Goal: Information Seeking & Learning: Learn about a topic

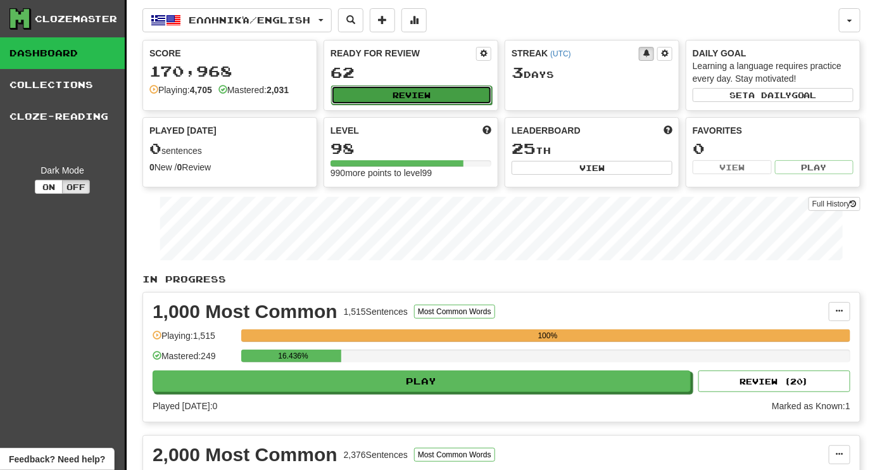
click at [383, 98] on button "Review" at bounding box center [411, 94] width 161 height 19
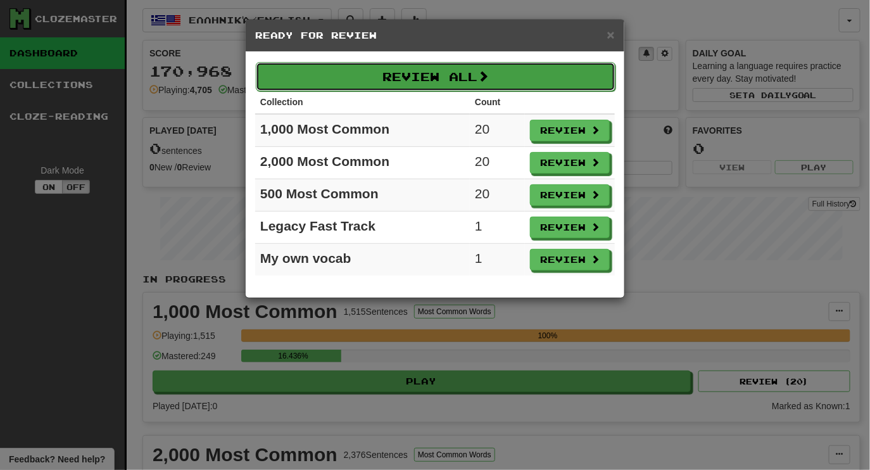
click at [455, 72] on button "Review All" at bounding box center [436, 76] width 360 height 29
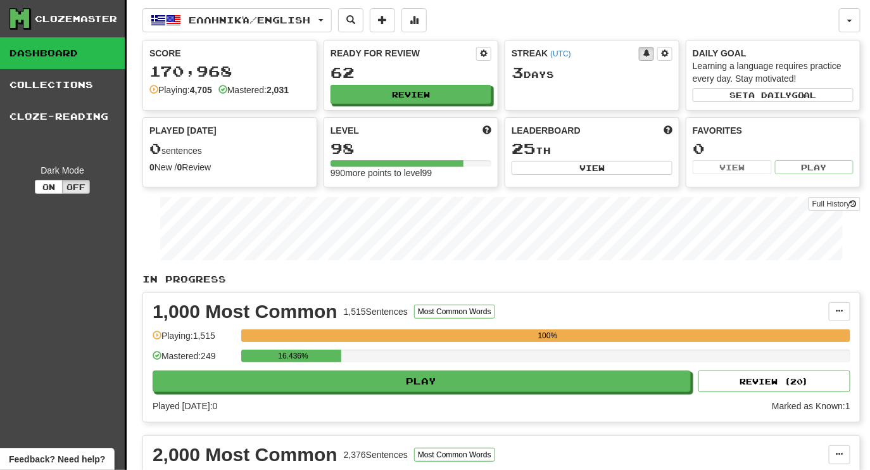
select select "********"
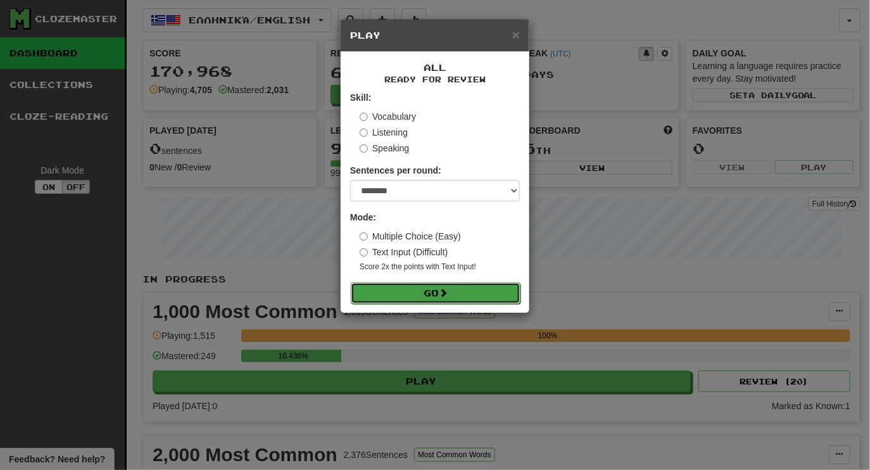
click at [481, 287] on button "Go" at bounding box center [436, 293] width 170 height 22
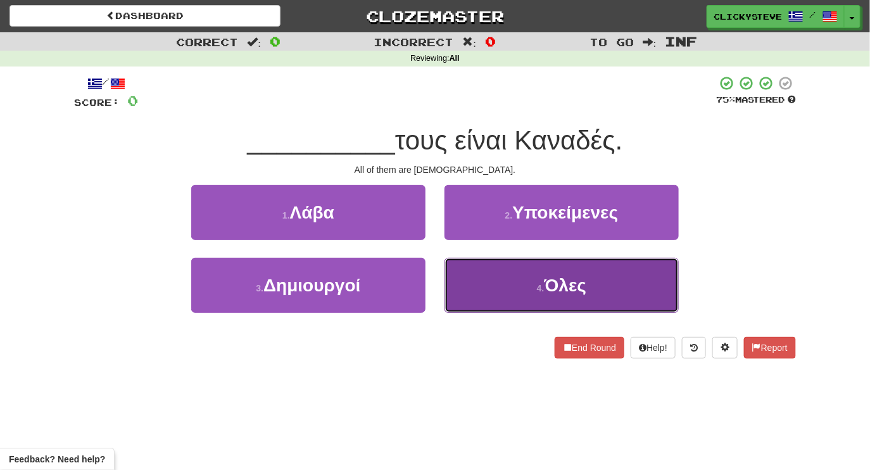
click at [471, 285] on button "4 . Όλες" at bounding box center [562, 285] width 234 height 55
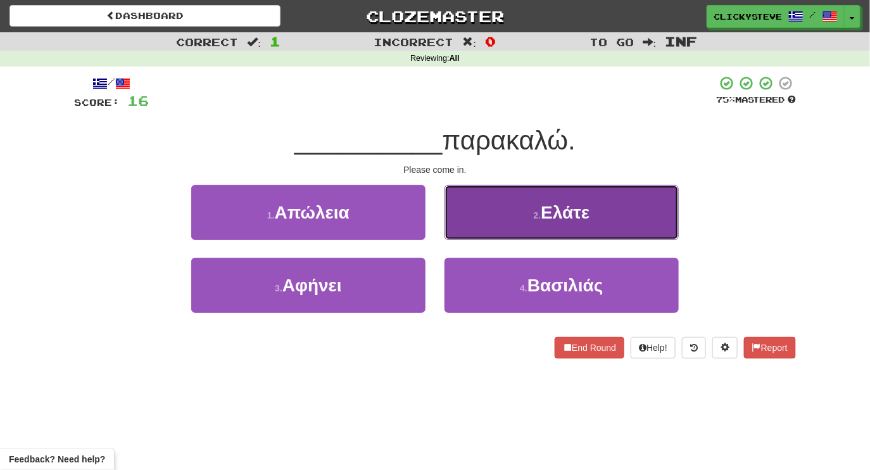
click at [478, 206] on button "2 . Ελάτε" at bounding box center [562, 212] width 234 height 55
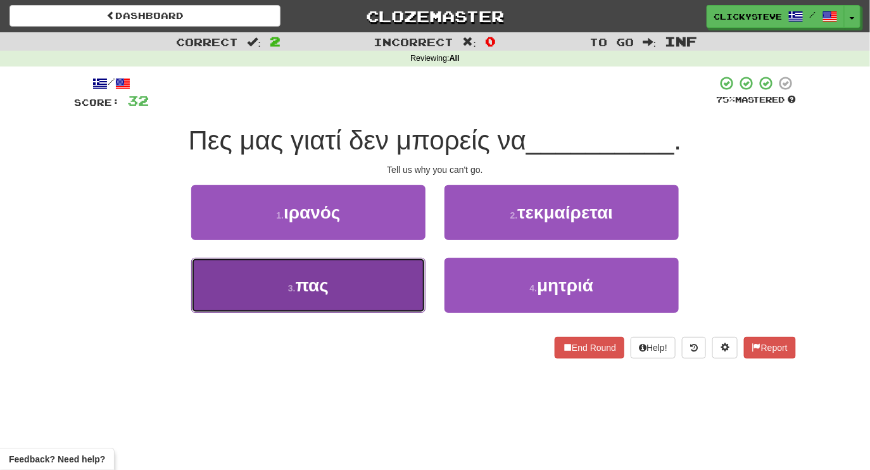
click at [381, 292] on button "3 . πας" at bounding box center [308, 285] width 234 height 55
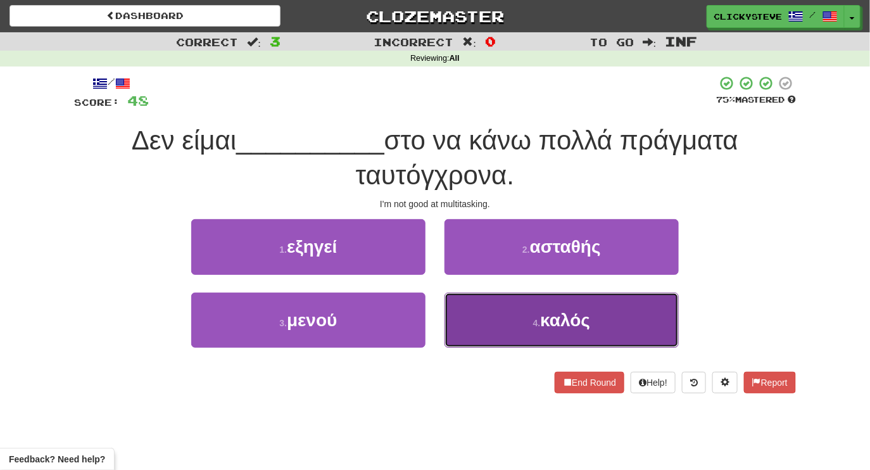
click at [520, 312] on button "4 . καλός" at bounding box center [562, 320] width 234 height 55
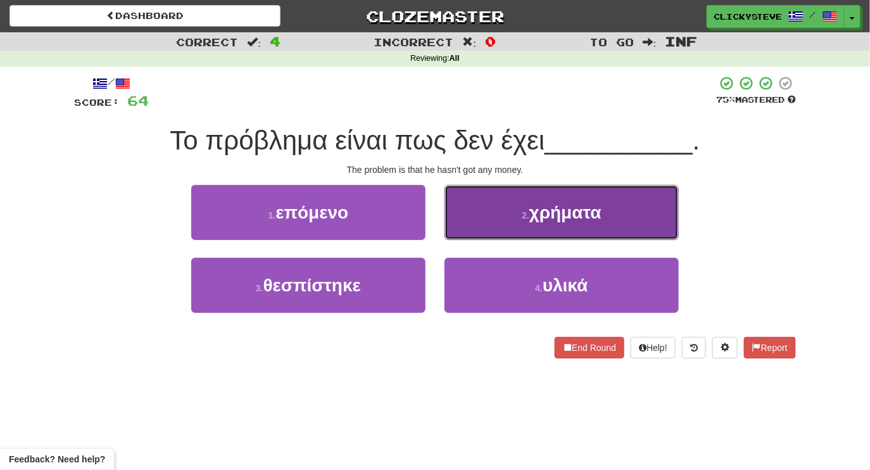
click at [498, 215] on button "2 . χρήματα" at bounding box center [562, 212] width 234 height 55
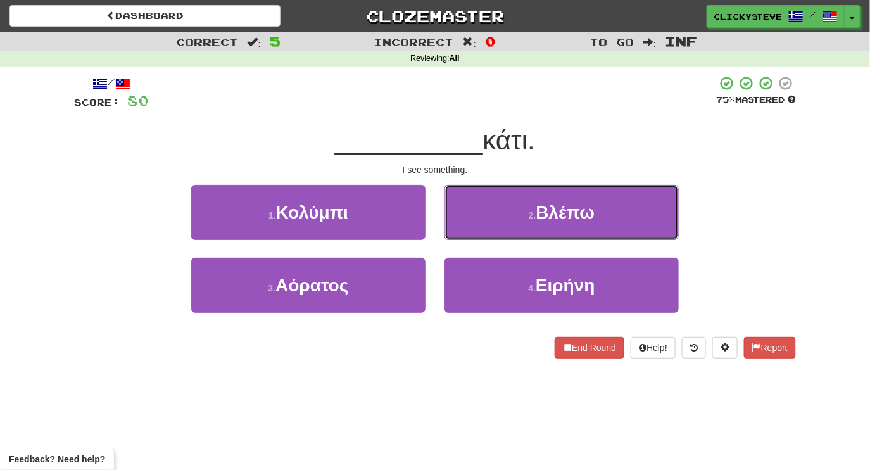
click at [498, 215] on button "2 . Βλέπω" at bounding box center [562, 212] width 234 height 55
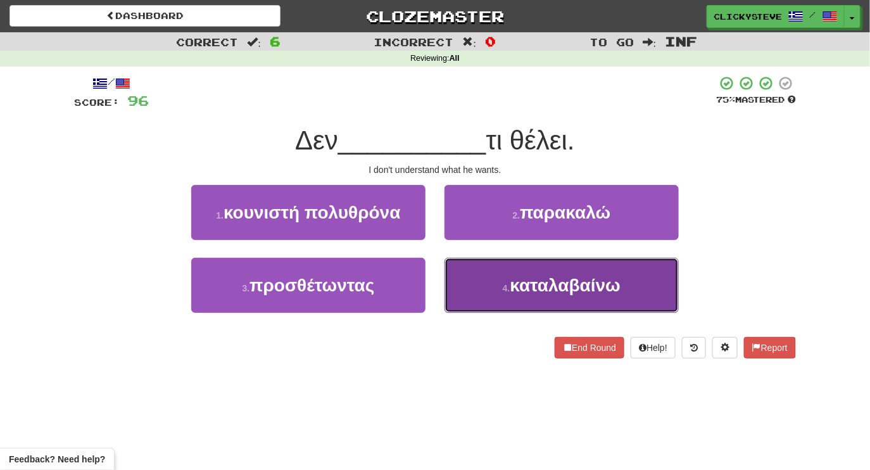
click at [504, 274] on button "4 . καταλαβαίνω" at bounding box center [562, 285] width 234 height 55
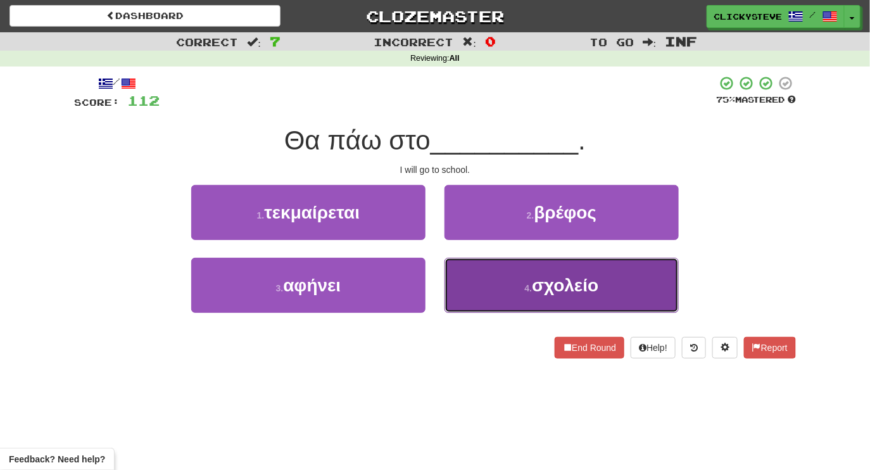
click at [493, 301] on button "4 . σχολείο" at bounding box center [562, 285] width 234 height 55
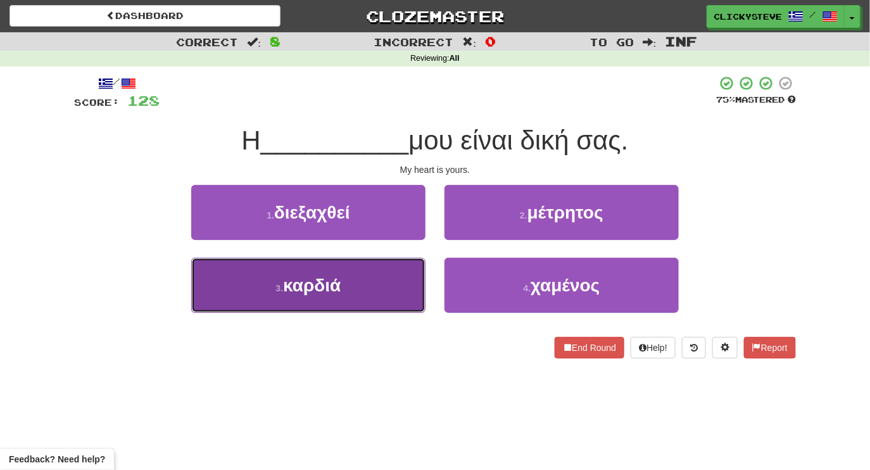
click at [398, 305] on button "3 . καρδιά" at bounding box center [308, 285] width 234 height 55
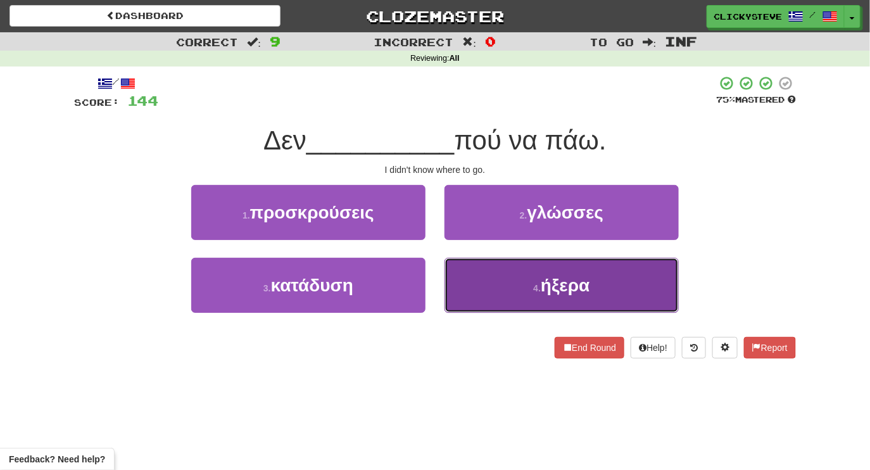
click at [482, 284] on button "4 . ήξερα" at bounding box center [562, 285] width 234 height 55
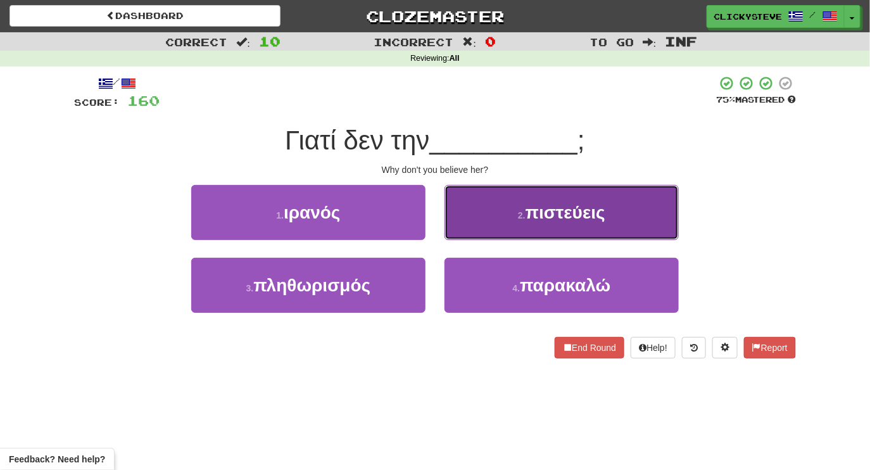
click at [500, 213] on button "2 . πιστεύεις" at bounding box center [562, 212] width 234 height 55
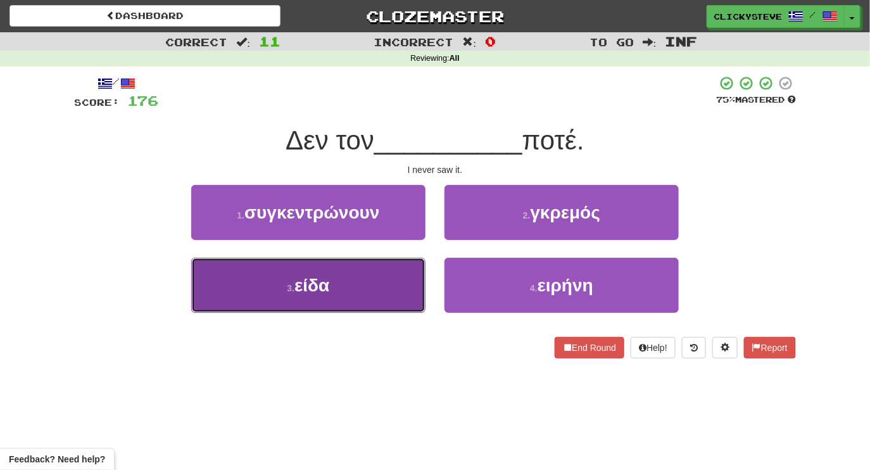
click at [355, 286] on button "3 . είδα" at bounding box center [308, 285] width 234 height 55
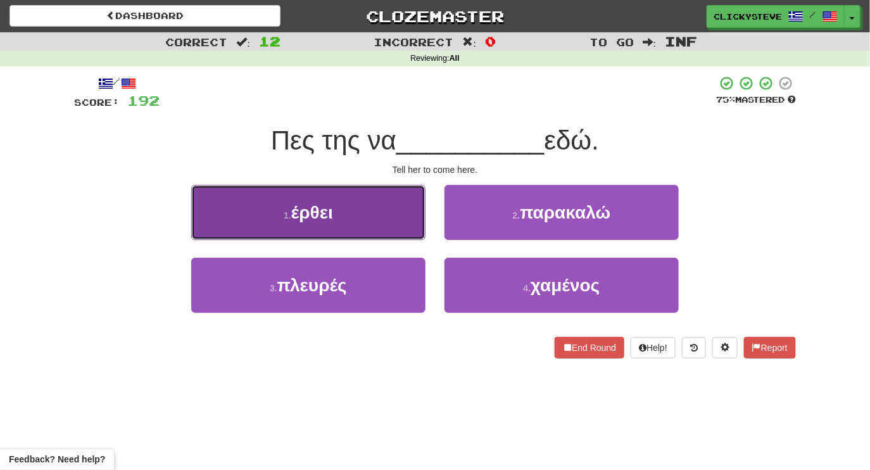
click at [345, 231] on button "1 . έρθει" at bounding box center [308, 212] width 234 height 55
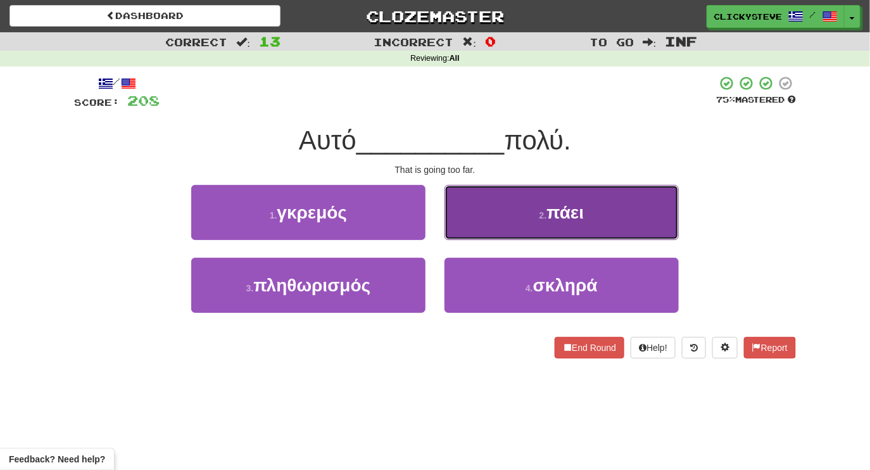
click at [520, 232] on button "2 . πάει" at bounding box center [562, 212] width 234 height 55
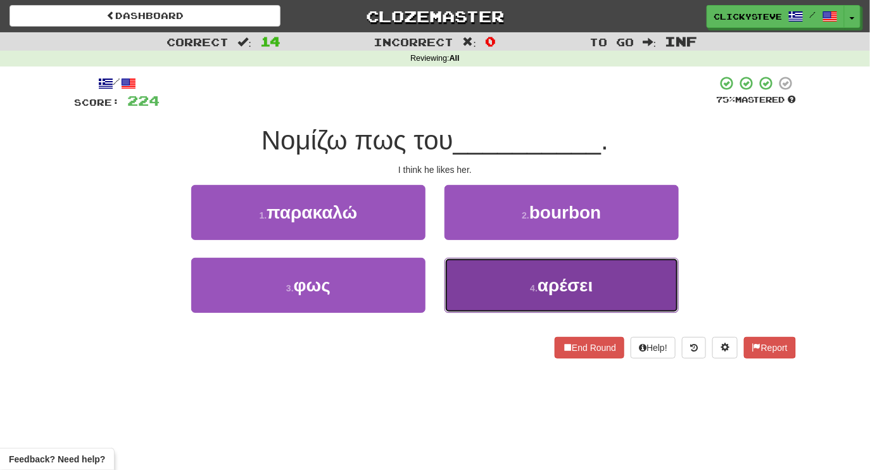
click at [483, 289] on button "4 . αρέσει" at bounding box center [562, 285] width 234 height 55
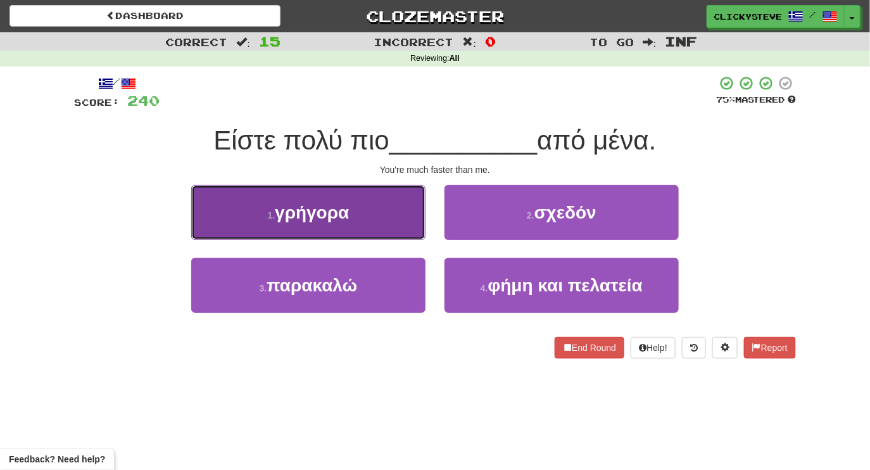
click at [345, 232] on button "1 . γρήγορα" at bounding box center [308, 212] width 234 height 55
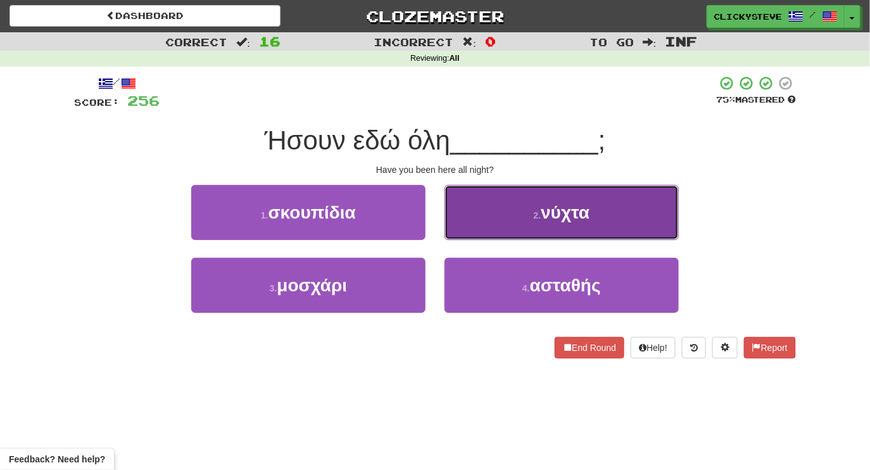
click at [499, 234] on button "2 . νύχτα" at bounding box center [562, 212] width 234 height 55
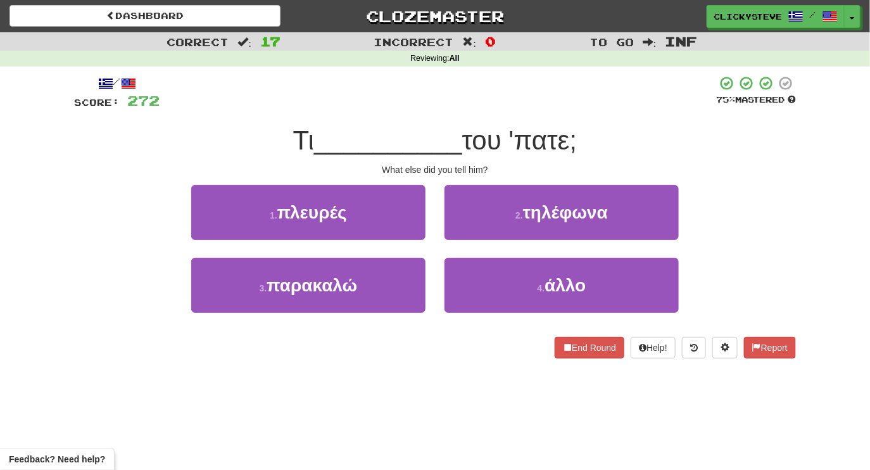
click at [504, 315] on div "4 . άλλο" at bounding box center [561, 294] width 253 height 73
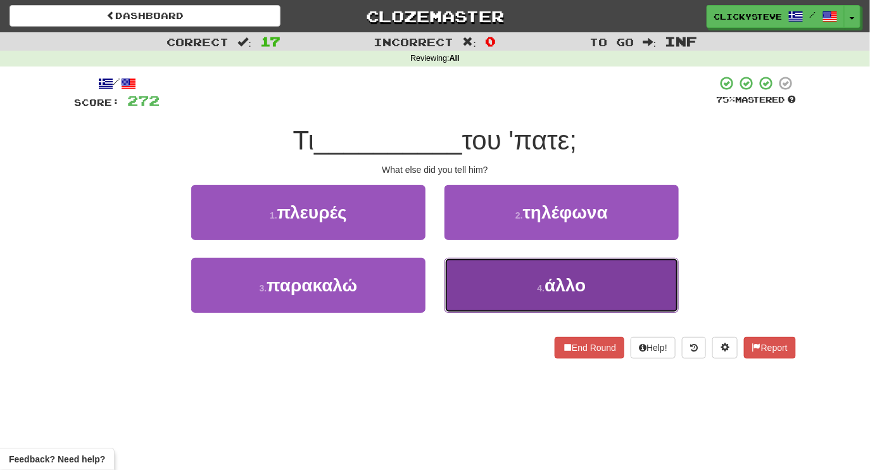
click at [501, 308] on button "4 . άλλο" at bounding box center [562, 285] width 234 height 55
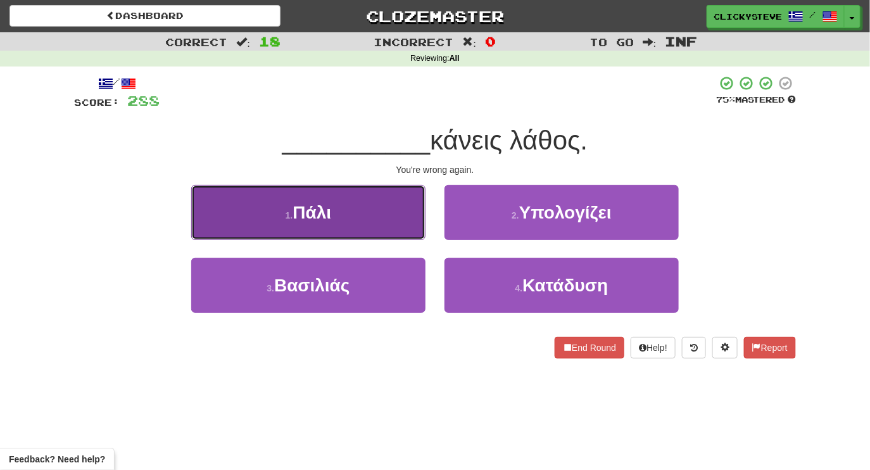
click at [391, 233] on button "1 . Πάλι" at bounding box center [308, 212] width 234 height 55
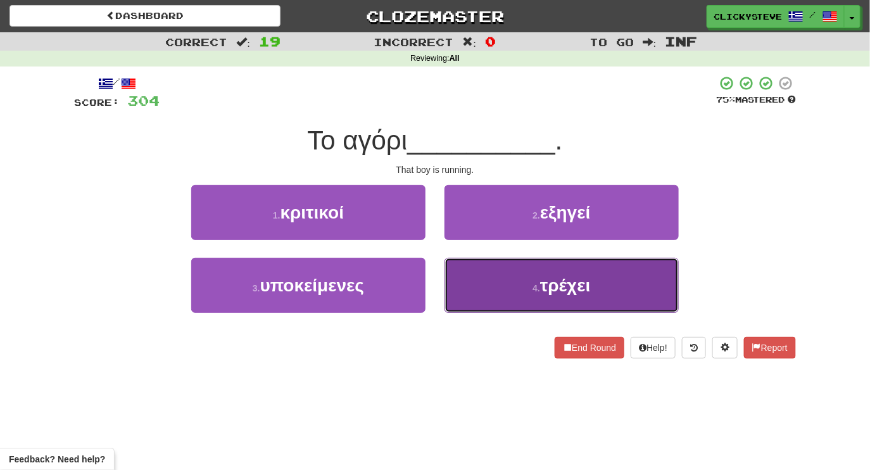
click at [498, 293] on button "4 . τρέχει" at bounding box center [562, 285] width 234 height 55
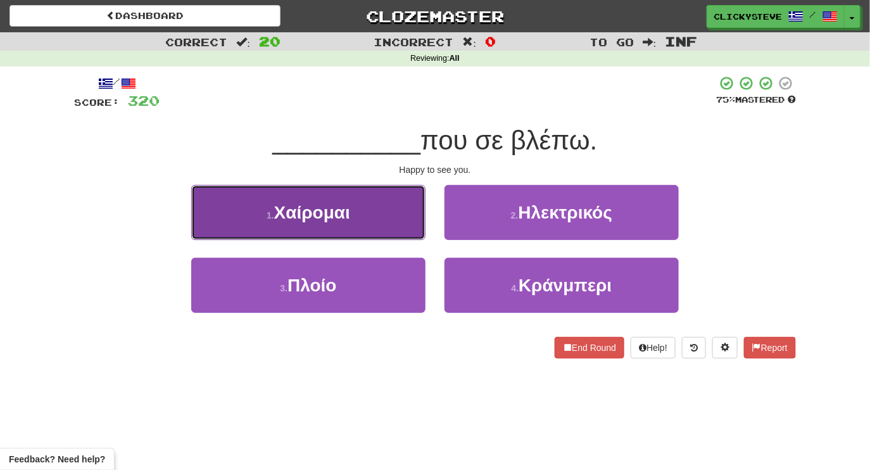
click at [353, 194] on button "1 . Χαίρομαι" at bounding box center [308, 212] width 234 height 55
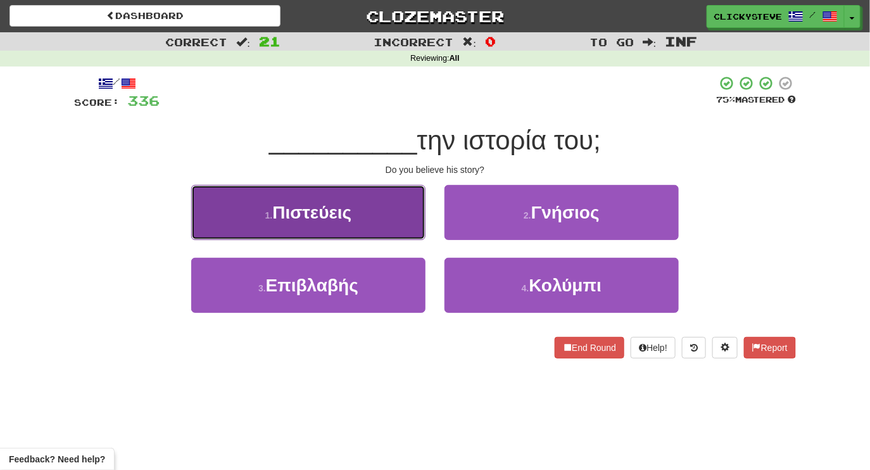
click at [396, 213] on button "1 . Πιστεύεις" at bounding box center [308, 212] width 234 height 55
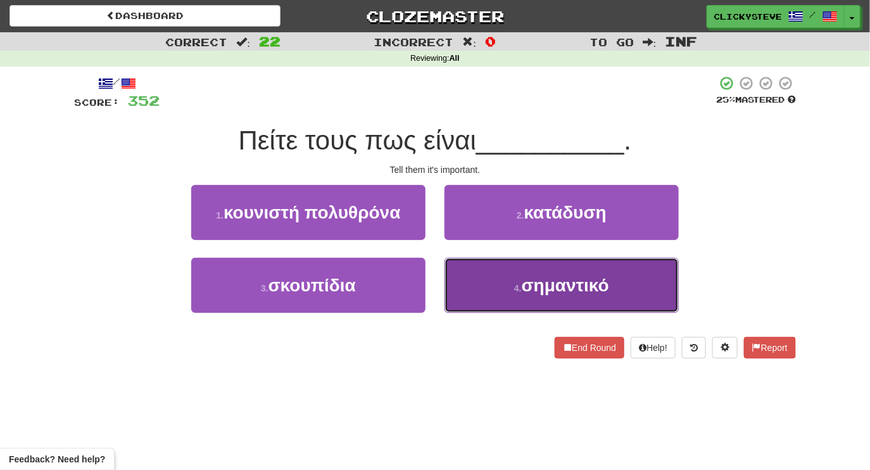
click at [507, 292] on button "4 . σημαντικό" at bounding box center [562, 285] width 234 height 55
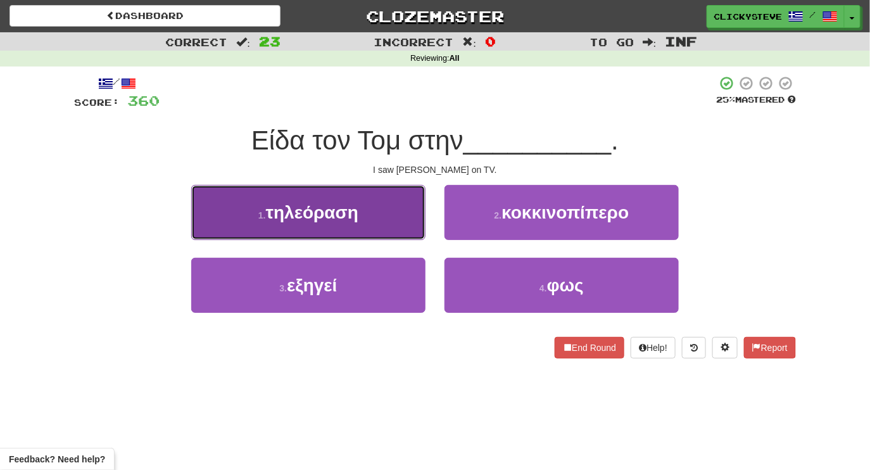
click at [353, 231] on button "1 . τηλεόραση" at bounding box center [308, 212] width 234 height 55
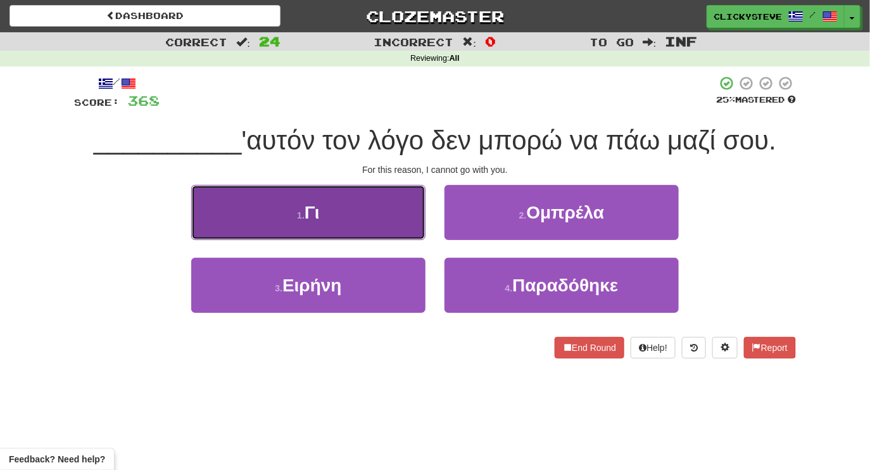
click at [353, 231] on button "1 . Γι" at bounding box center [308, 212] width 234 height 55
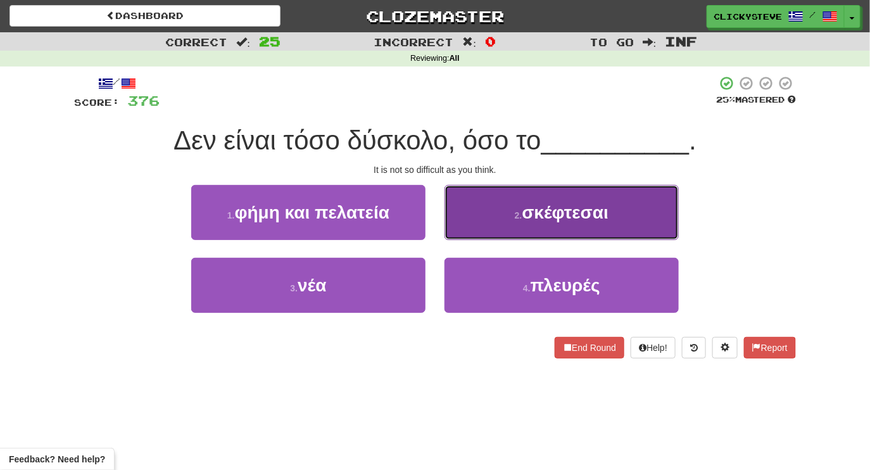
click at [490, 220] on button "2 . σκέφτεσαι" at bounding box center [562, 212] width 234 height 55
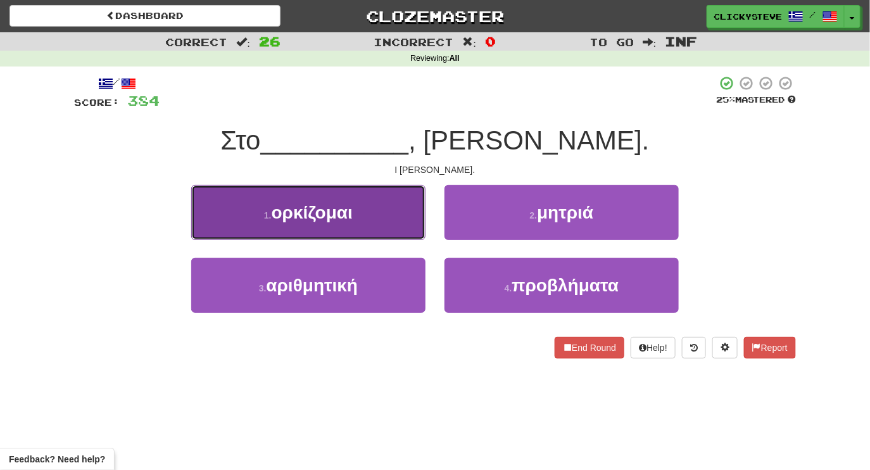
click at [351, 218] on span "ορκίζομαι" at bounding box center [312, 213] width 81 height 20
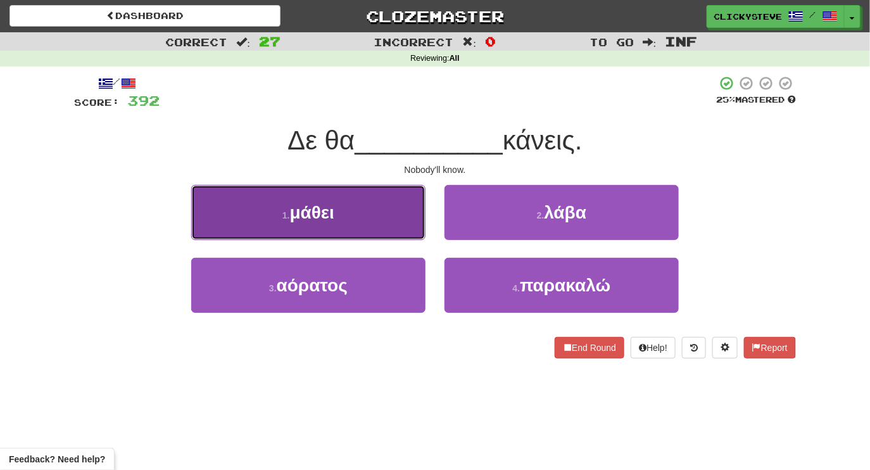
click at [367, 222] on button "1 . μάθει" at bounding box center [308, 212] width 234 height 55
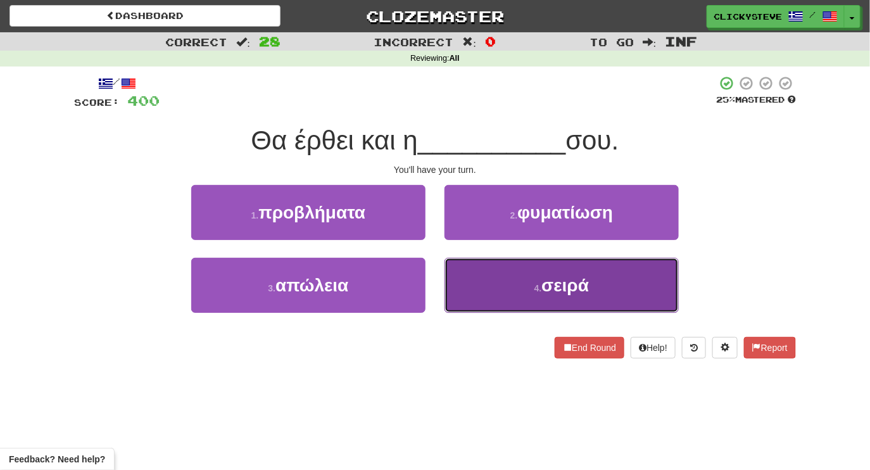
click at [469, 288] on button "4 . σειρά" at bounding box center [562, 285] width 234 height 55
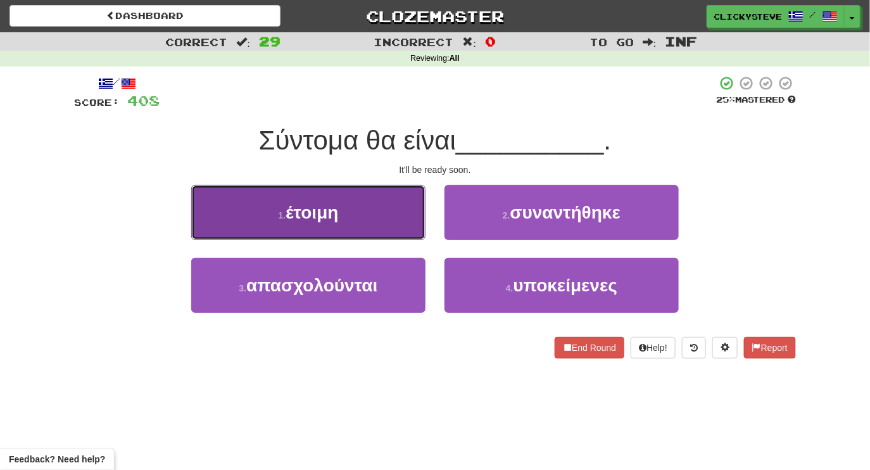
click at [349, 224] on button "1 . έτοιμη" at bounding box center [308, 212] width 234 height 55
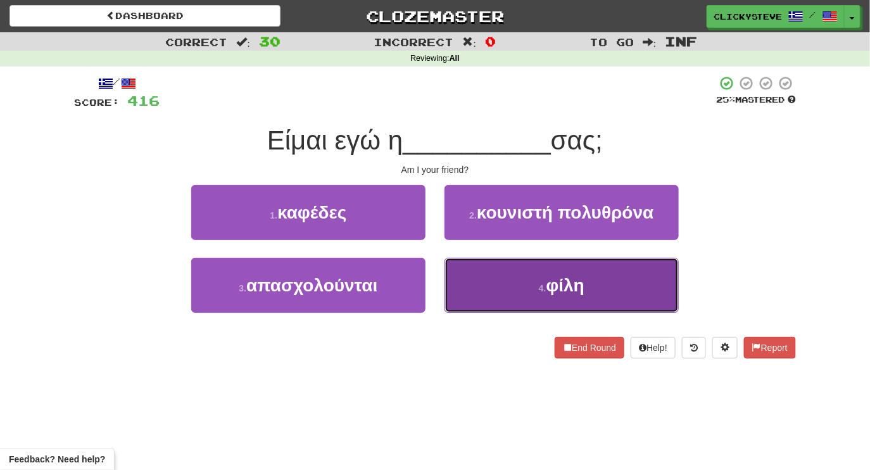
click at [488, 298] on button "4 . φίλη" at bounding box center [562, 285] width 234 height 55
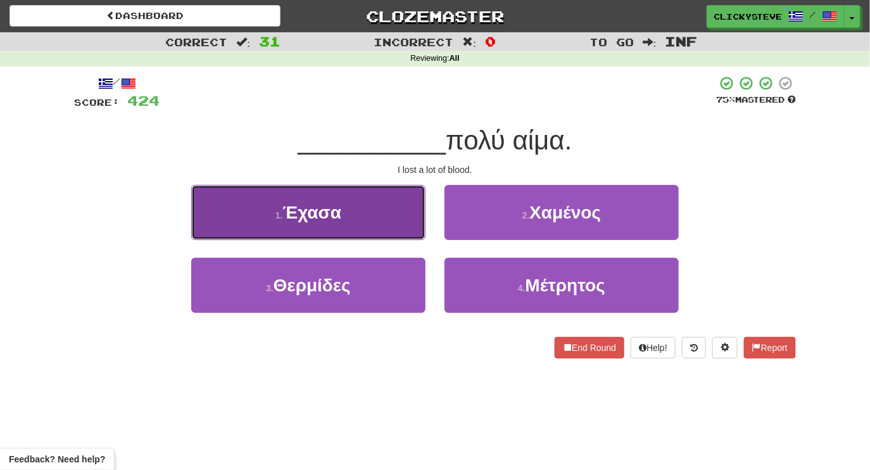
click at [375, 217] on button "1 . Έχασα" at bounding box center [308, 212] width 234 height 55
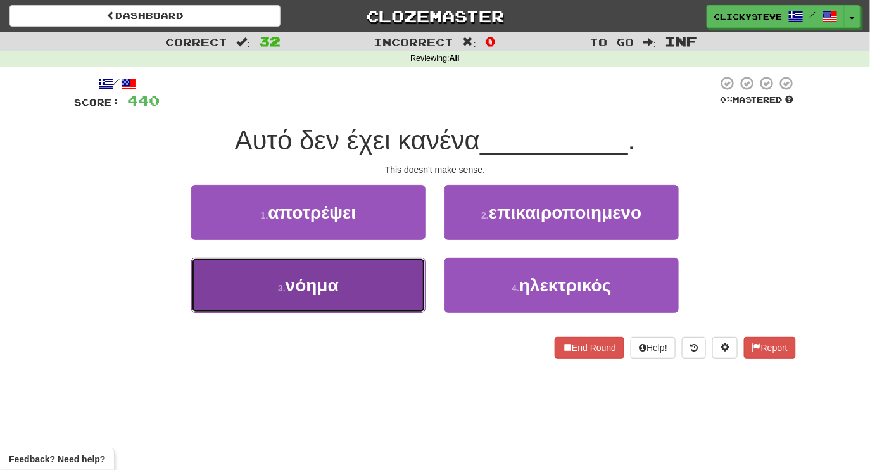
click at [360, 301] on button "3 . νόημα" at bounding box center [308, 285] width 234 height 55
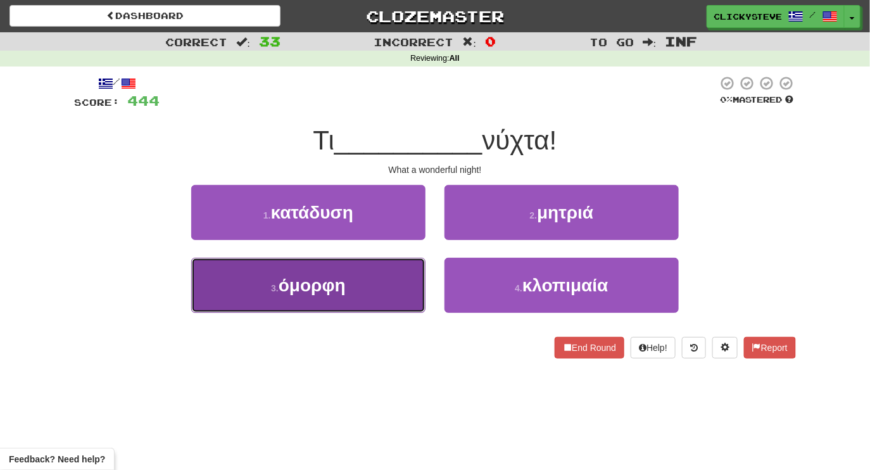
click at [377, 268] on button "3 . όμορφη" at bounding box center [308, 285] width 234 height 55
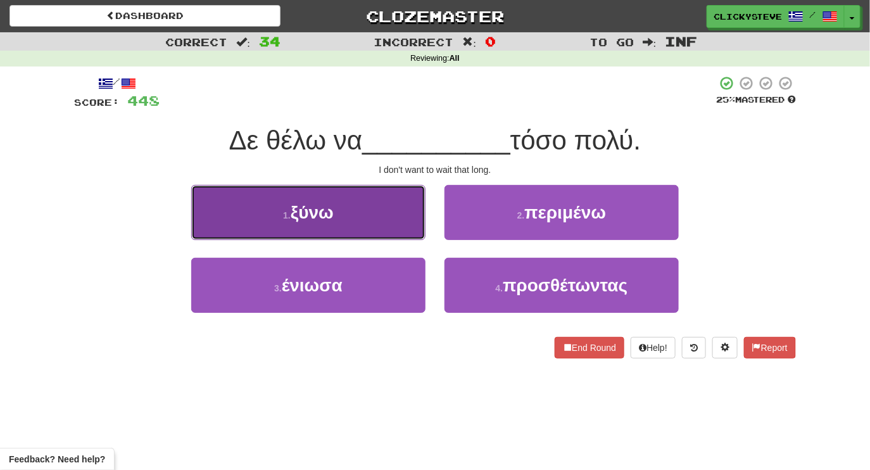
click at [364, 225] on button "1 . ξύνω" at bounding box center [308, 212] width 234 height 55
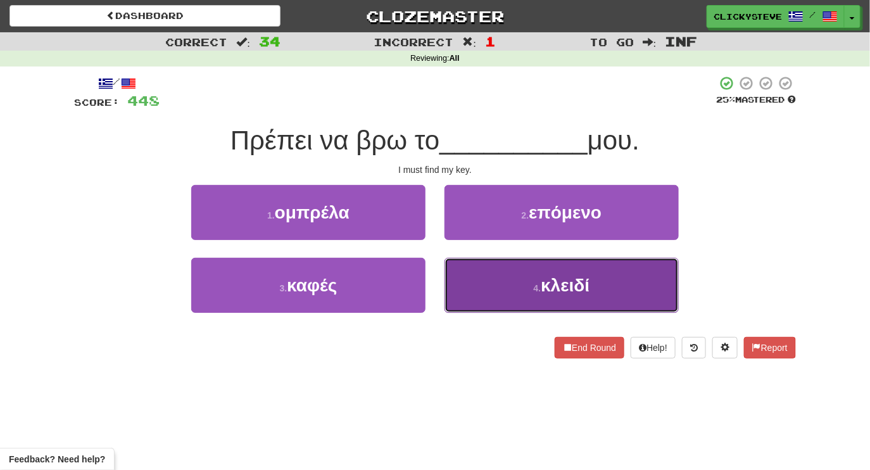
click at [495, 294] on button "4 . κλειδί" at bounding box center [562, 285] width 234 height 55
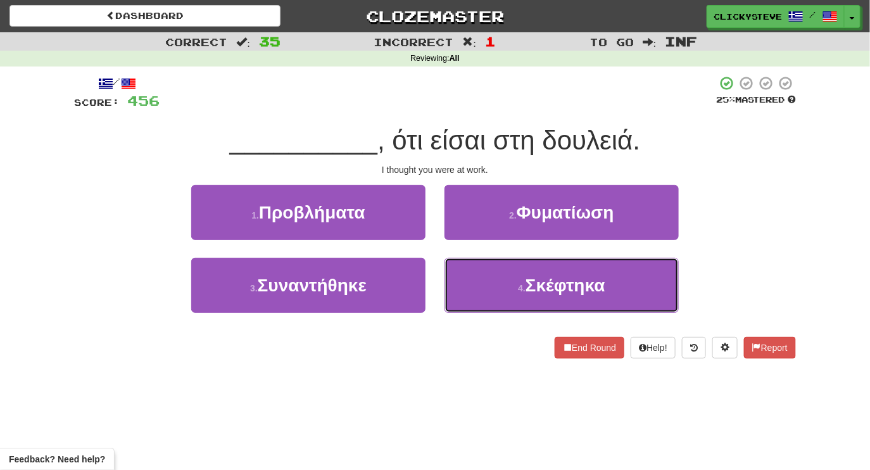
click at [495, 293] on button "4 . Σκέφτηκα" at bounding box center [562, 285] width 234 height 55
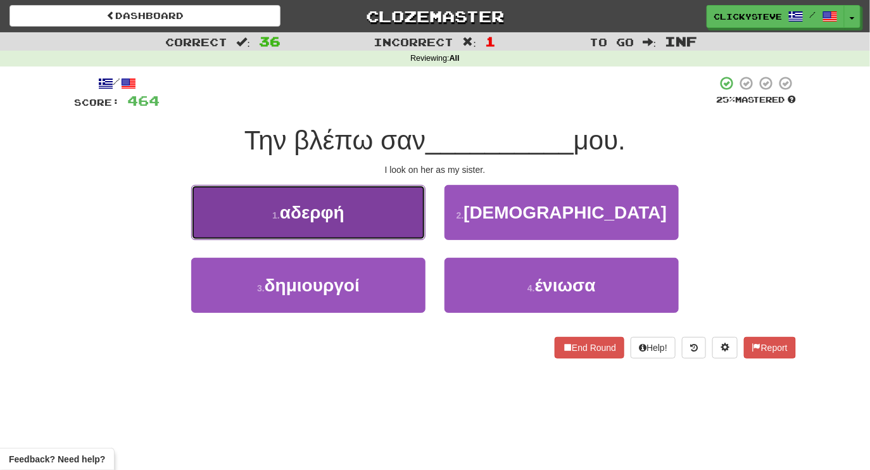
click at [356, 210] on button "1 . αδερφή" at bounding box center [308, 212] width 234 height 55
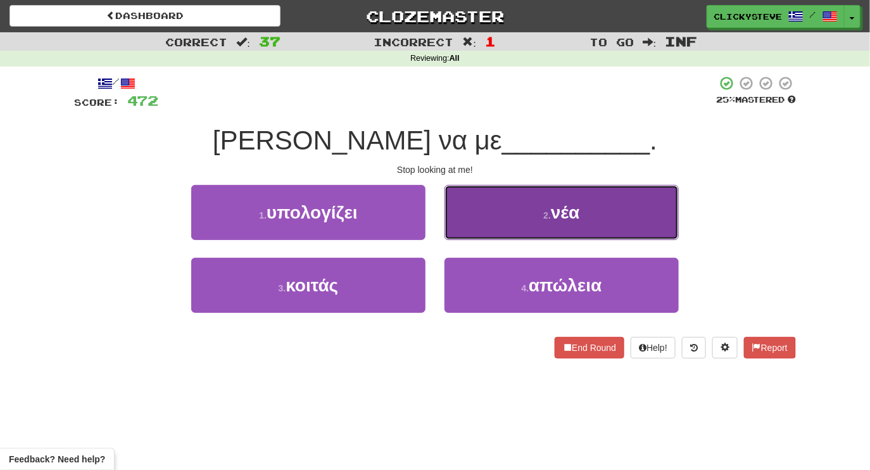
click at [477, 208] on button "2 . νέα" at bounding box center [562, 212] width 234 height 55
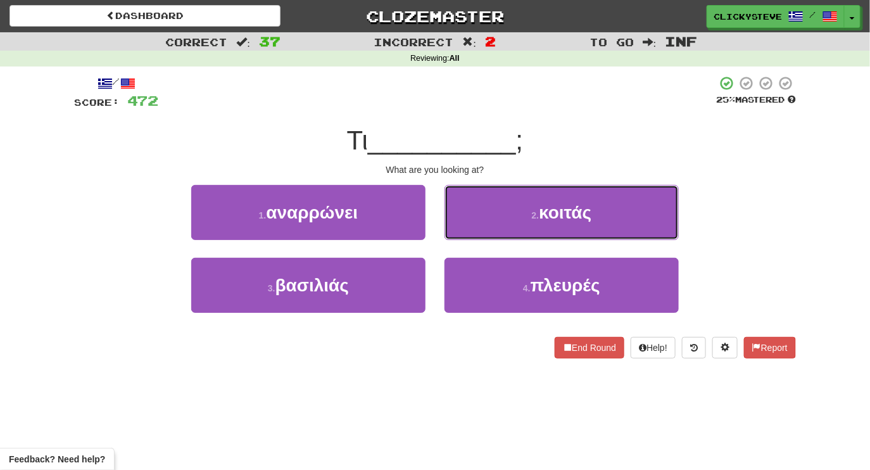
click at [477, 208] on button "2 . κοιτάς" at bounding box center [562, 212] width 234 height 55
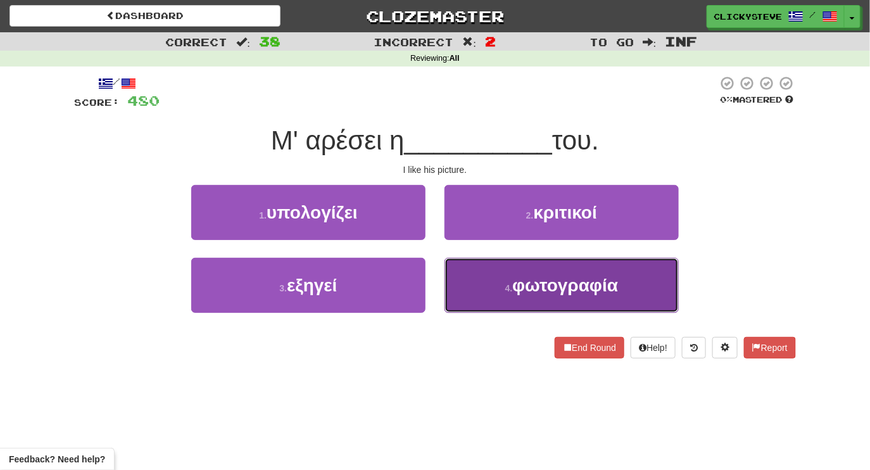
click at [483, 280] on button "4 . φωτογραφία" at bounding box center [562, 285] width 234 height 55
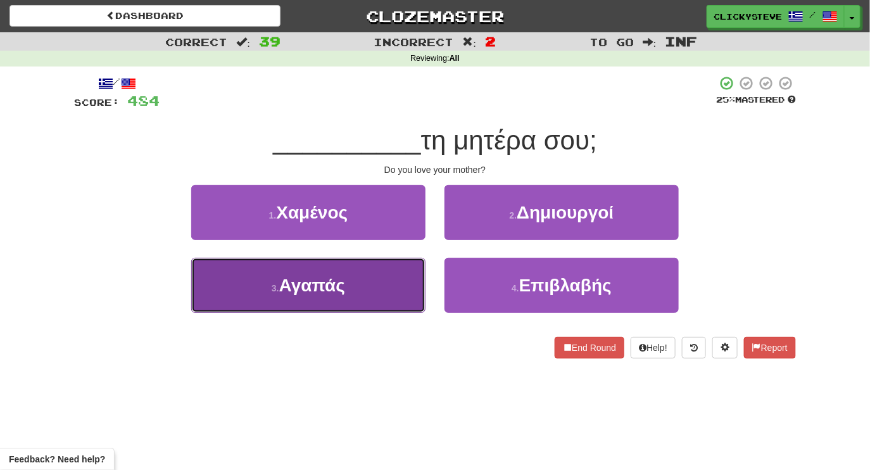
click at [381, 286] on button "3 . Αγαπάς" at bounding box center [308, 285] width 234 height 55
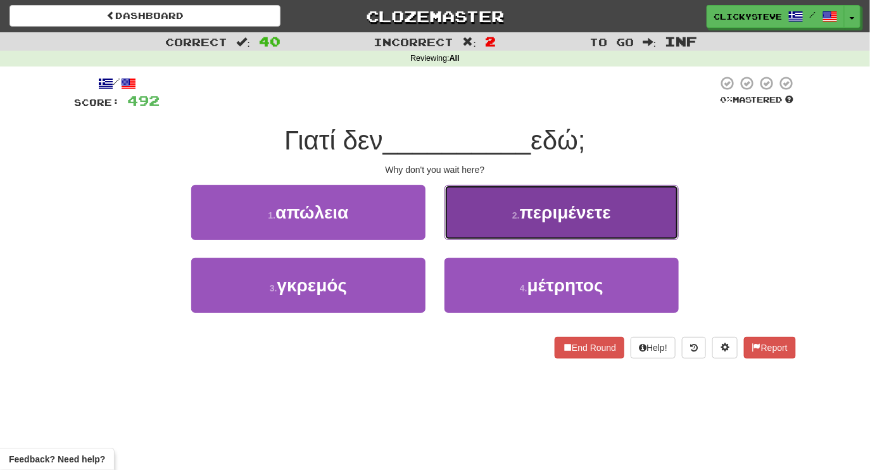
click at [492, 222] on button "2 . περιμένετε" at bounding box center [562, 212] width 234 height 55
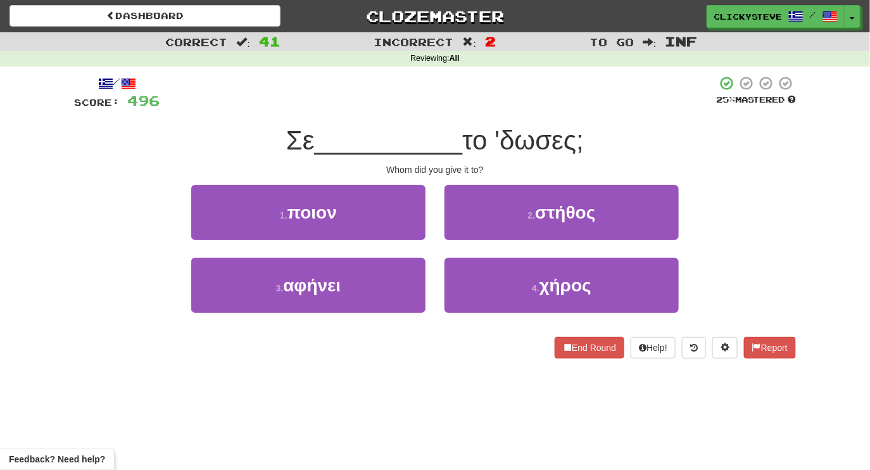
click at [357, 240] on div "1 . ποιον" at bounding box center [308, 221] width 253 height 73
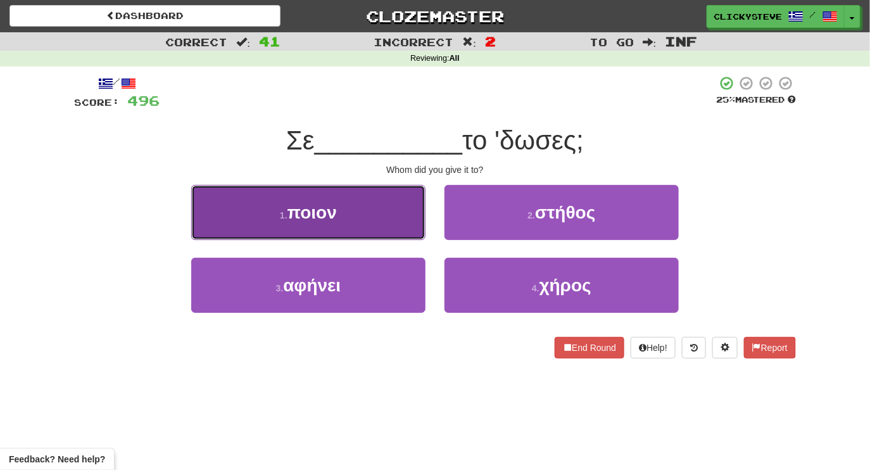
click at [353, 232] on button "1 . ποιον" at bounding box center [308, 212] width 234 height 55
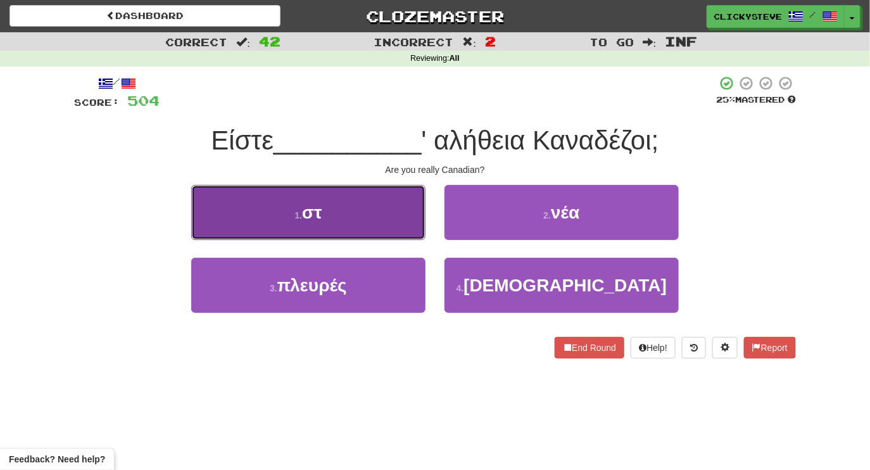
click at [384, 222] on button "1 . στ" at bounding box center [308, 212] width 234 height 55
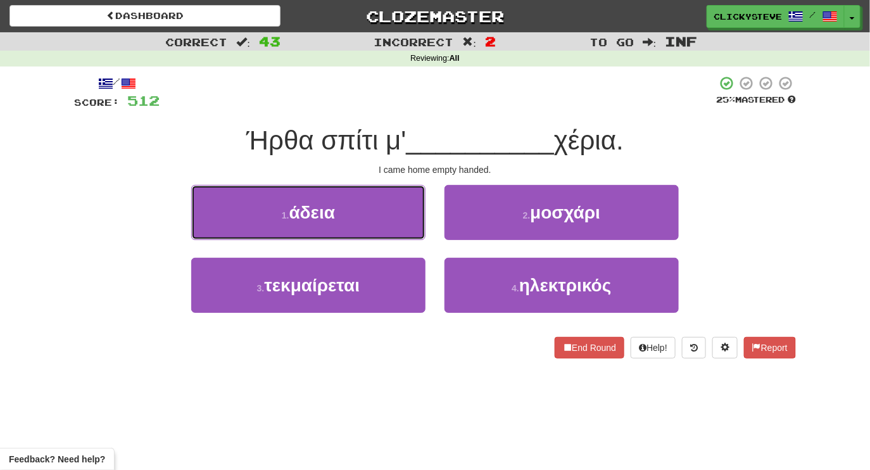
click at [384, 222] on button "1 . άδεια" at bounding box center [308, 212] width 234 height 55
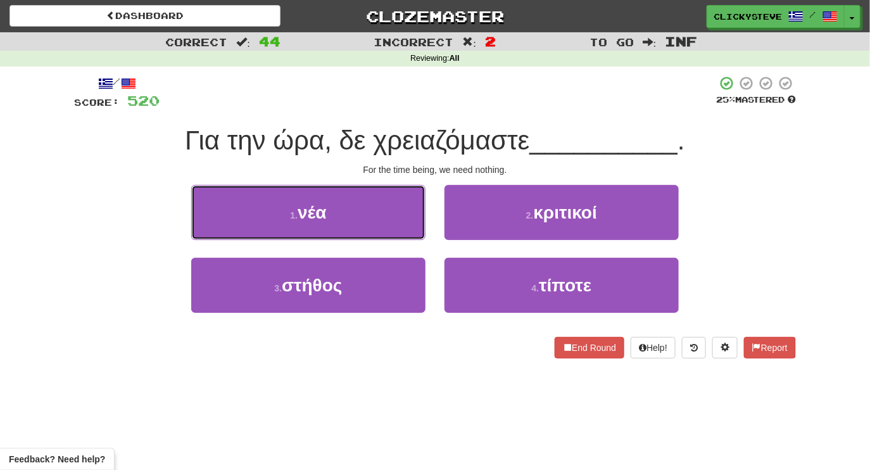
click at [384, 222] on button "1 . νέα" at bounding box center [308, 212] width 234 height 55
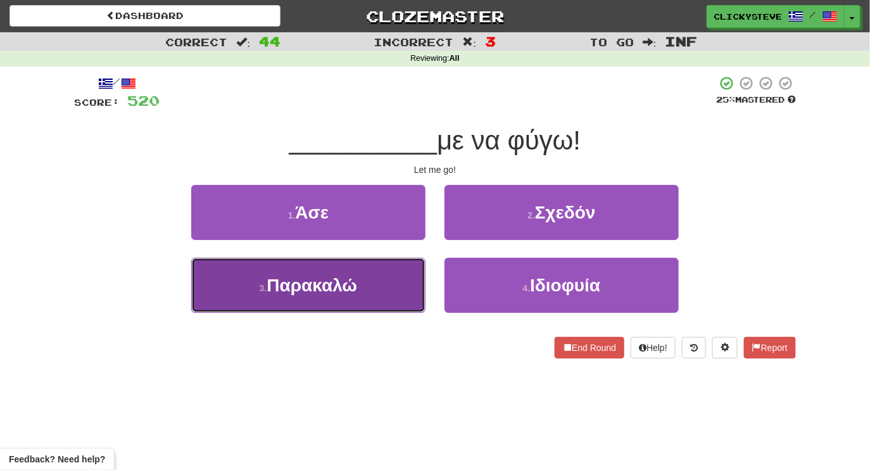
click at [338, 303] on button "3 . Παρακαλώ" at bounding box center [308, 285] width 234 height 55
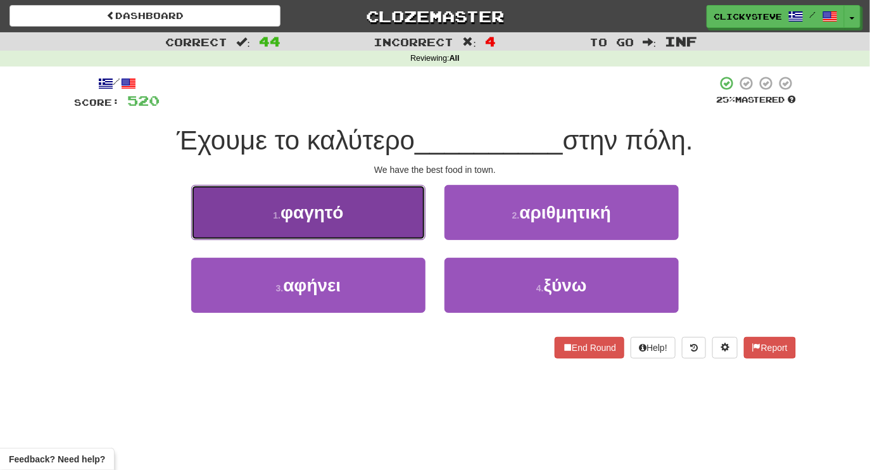
click at [365, 226] on button "1 . φαγητό" at bounding box center [308, 212] width 234 height 55
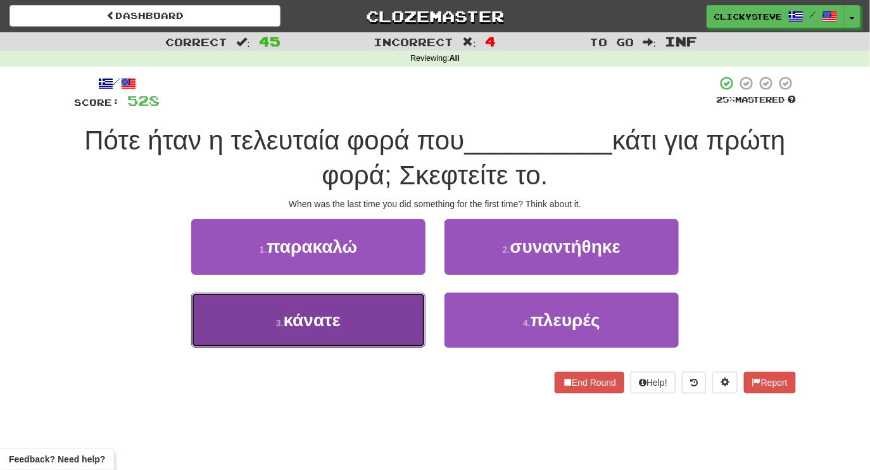
click at [333, 336] on button "3 . κάνατε" at bounding box center [308, 320] width 234 height 55
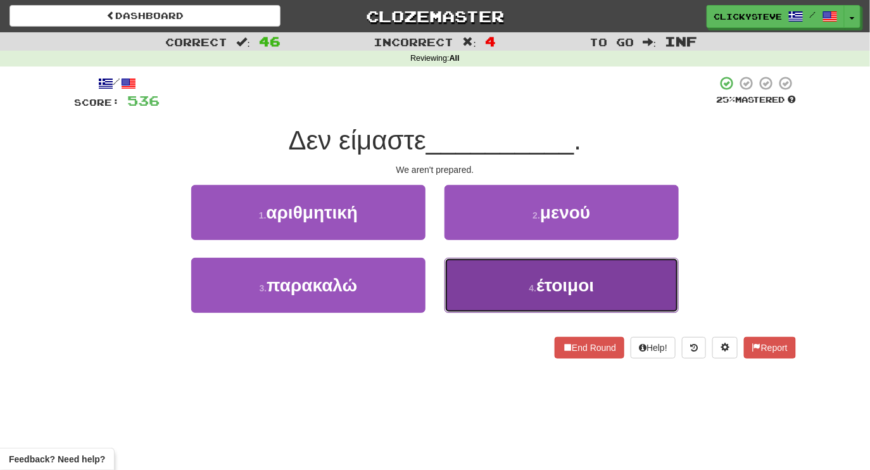
click at [482, 300] on button "4 . έτοιμοι" at bounding box center [562, 285] width 234 height 55
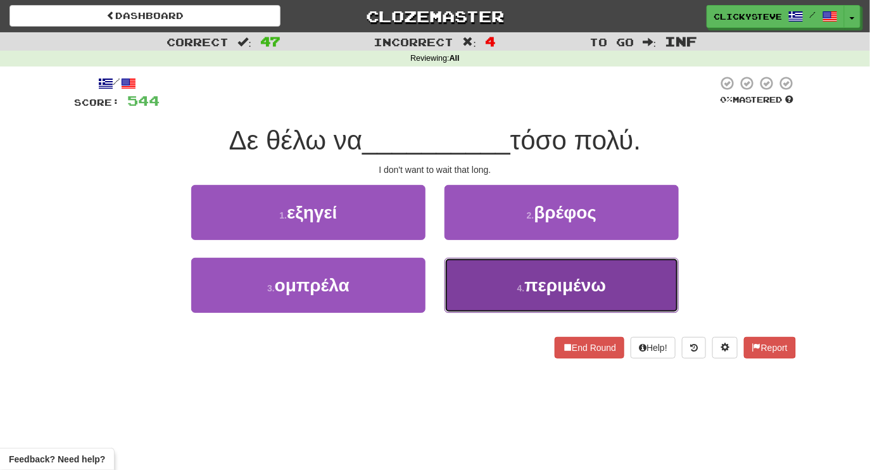
click at [501, 299] on button "4 . περιμένω" at bounding box center [562, 285] width 234 height 55
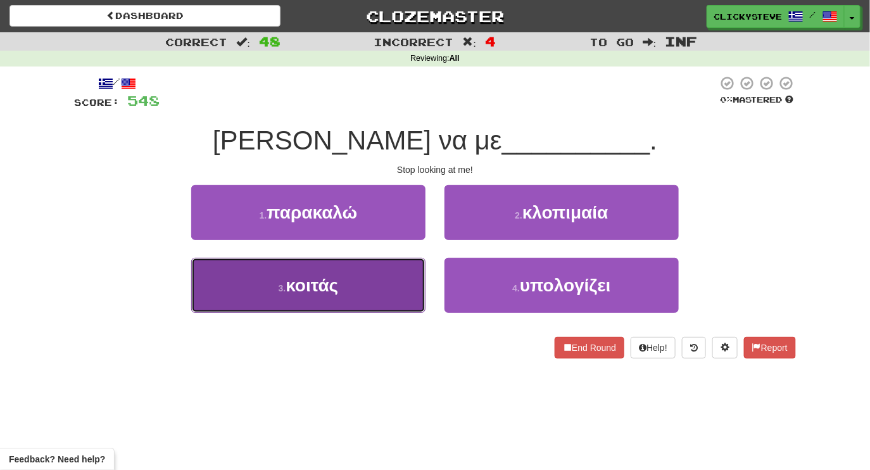
click at [376, 296] on button "3 . κοιτάς" at bounding box center [308, 285] width 234 height 55
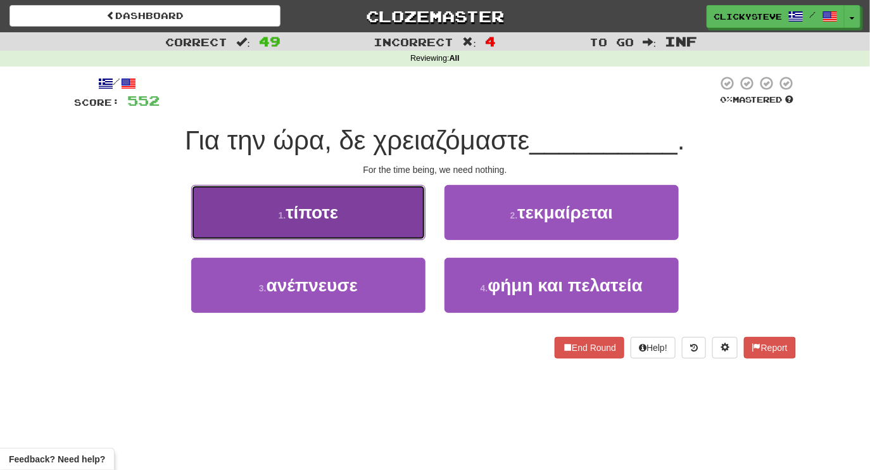
click at [343, 220] on button "1 . τίποτε" at bounding box center [308, 212] width 234 height 55
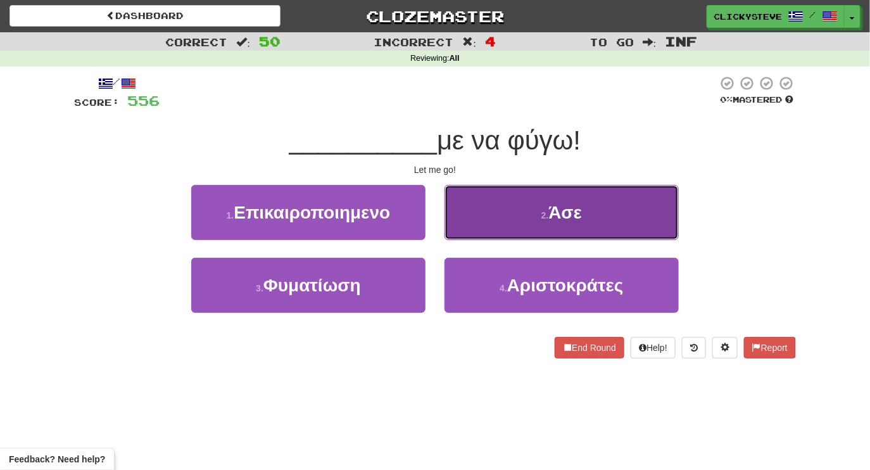
click at [467, 213] on button "2 . Άσε" at bounding box center [562, 212] width 234 height 55
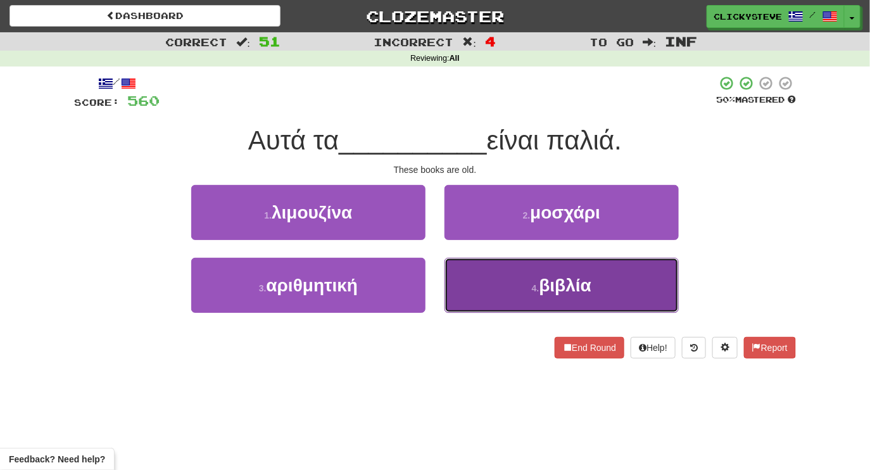
click at [491, 284] on button "4 . βιβλία" at bounding box center [562, 285] width 234 height 55
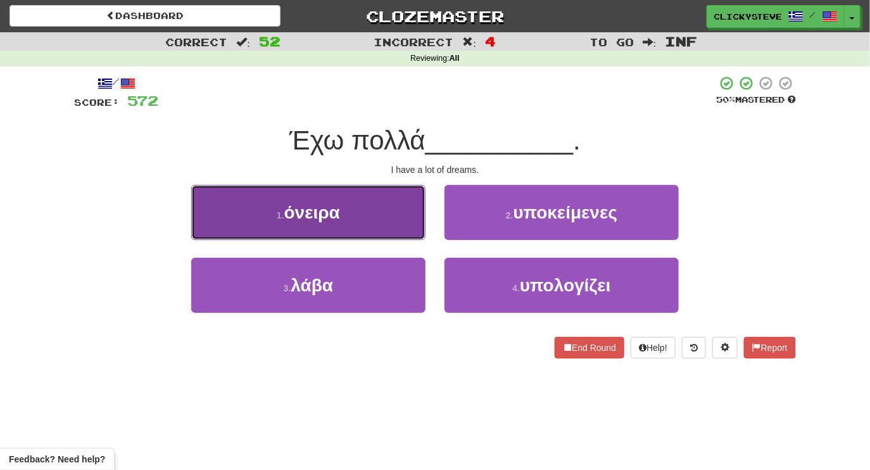
click at [387, 225] on button "1 . όνειρα" at bounding box center [308, 212] width 234 height 55
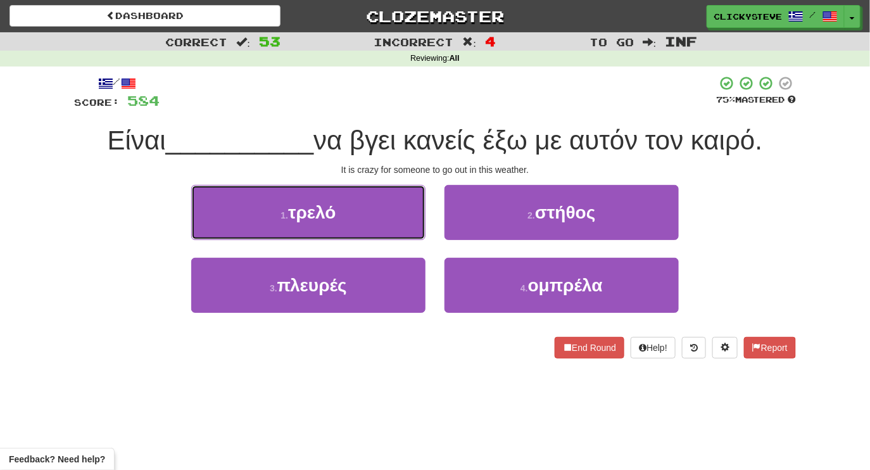
click at [387, 225] on button "1 . τρελό" at bounding box center [308, 212] width 234 height 55
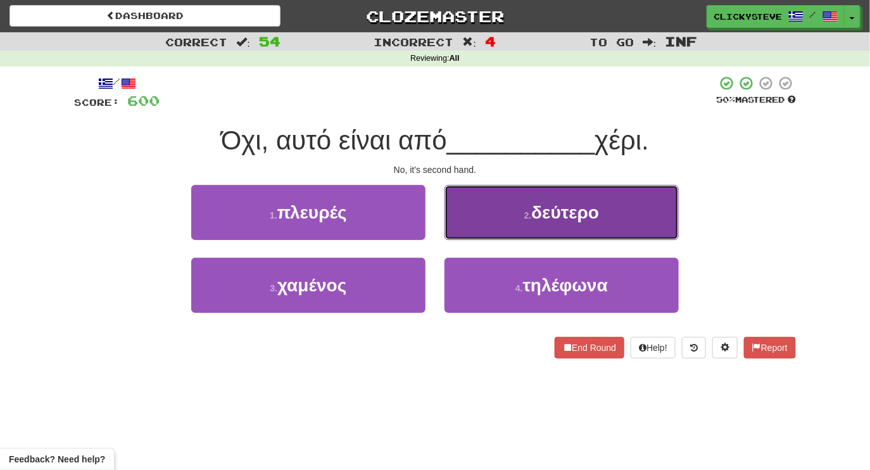
click at [479, 218] on button "2 . δεύτερο" at bounding box center [562, 212] width 234 height 55
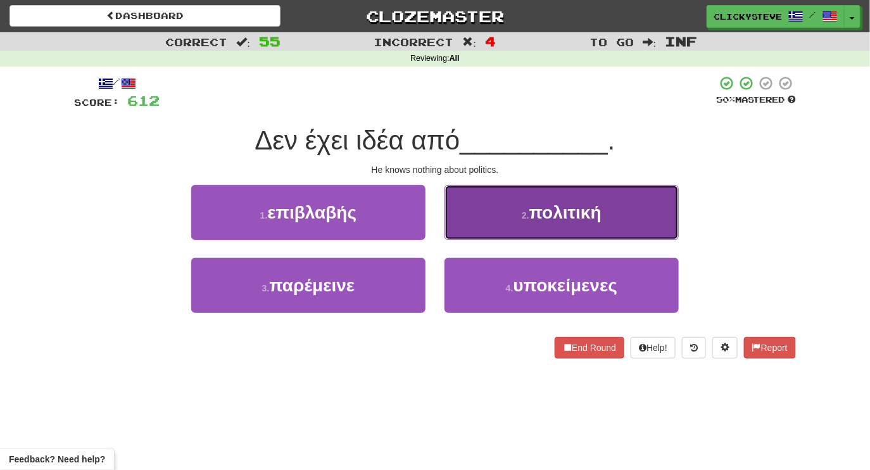
click at [489, 212] on button "2 . πολιτική" at bounding box center [562, 212] width 234 height 55
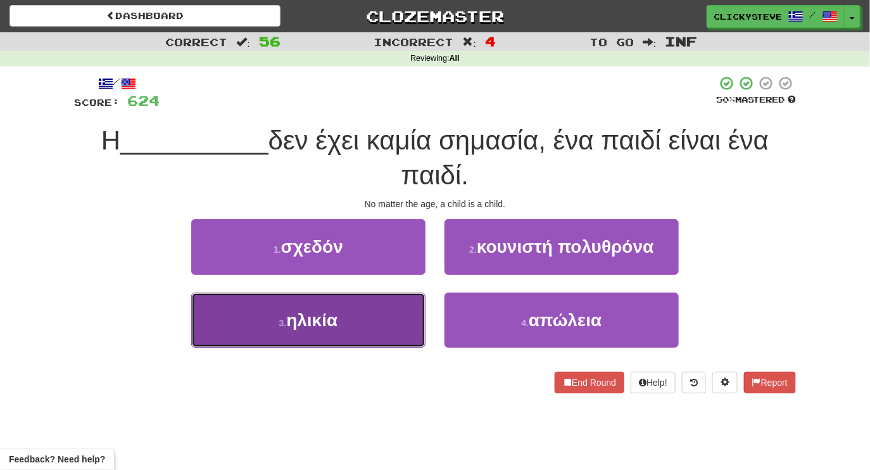
click at [359, 325] on button "3 . ηλικία" at bounding box center [308, 320] width 234 height 55
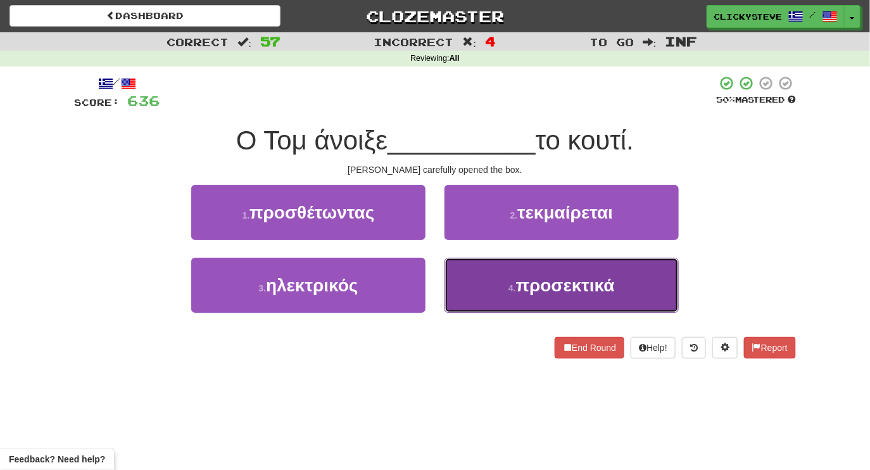
click at [483, 282] on button "4 . προσεκτικά" at bounding box center [562, 285] width 234 height 55
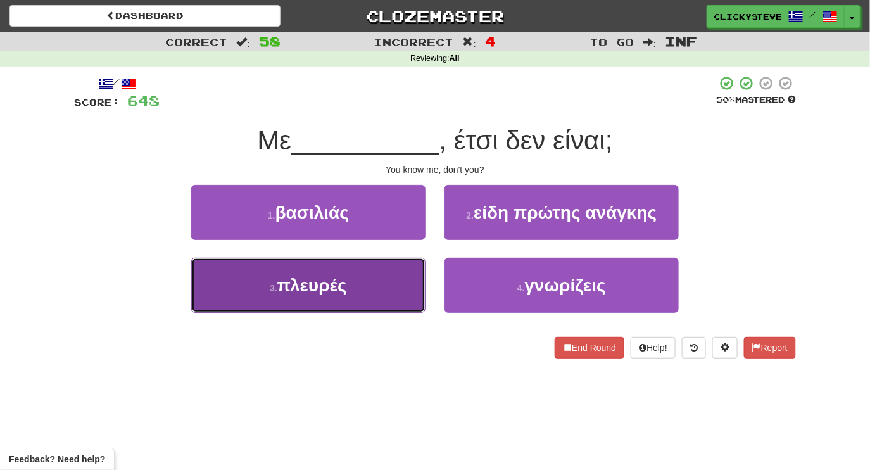
click at [357, 296] on button "3 . πλευρές" at bounding box center [308, 285] width 234 height 55
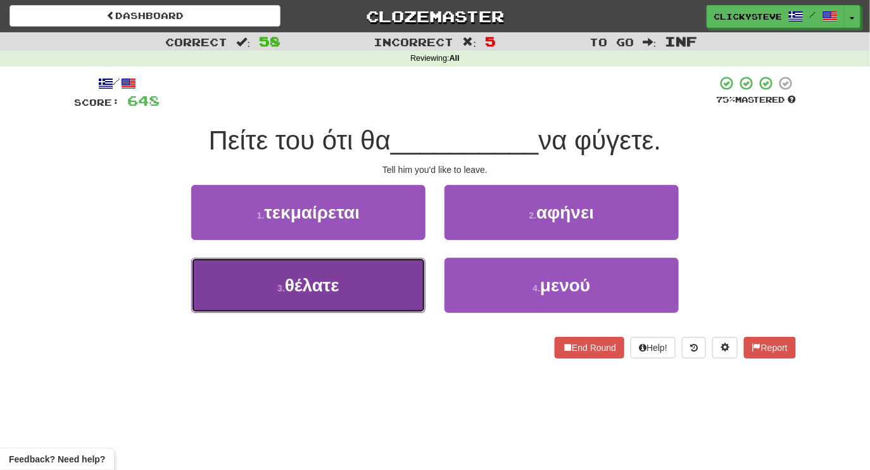
click at [360, 265] on button "3 . θέλατε" at bounding box center [308, 285] width 234 height 55
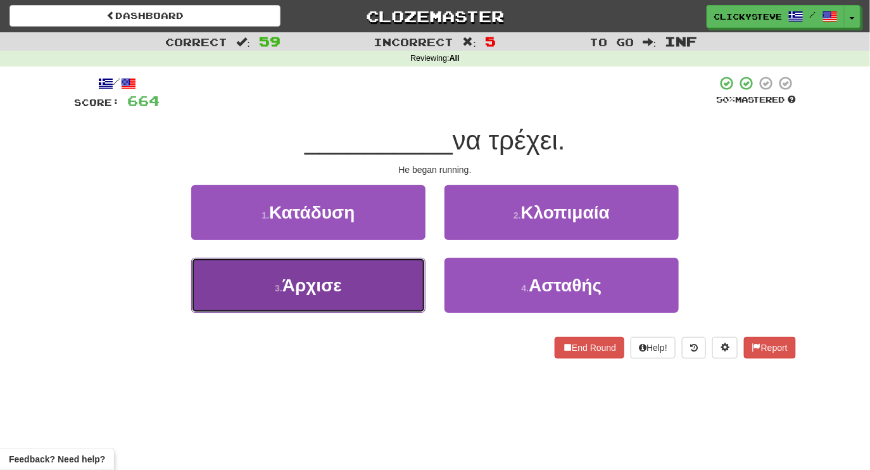
click at [378, 270] on button "3 . Άρχισε" at bounding box center [308, 285] width 234 height 55
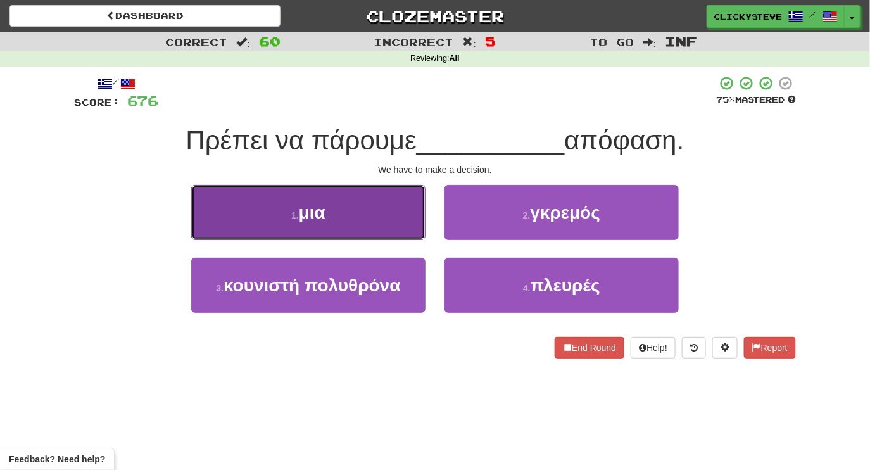
click at [357, 222] on button "1 . μια" at bounding box center [308, 212] width 234 height 55
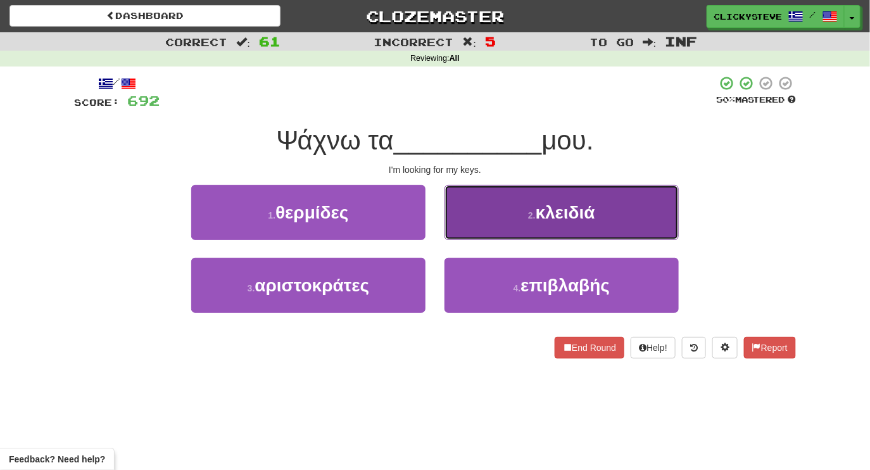
click at [478, 210] on button "2 . κλειδιά" at bounding box center [562, 212] width 234 height 55
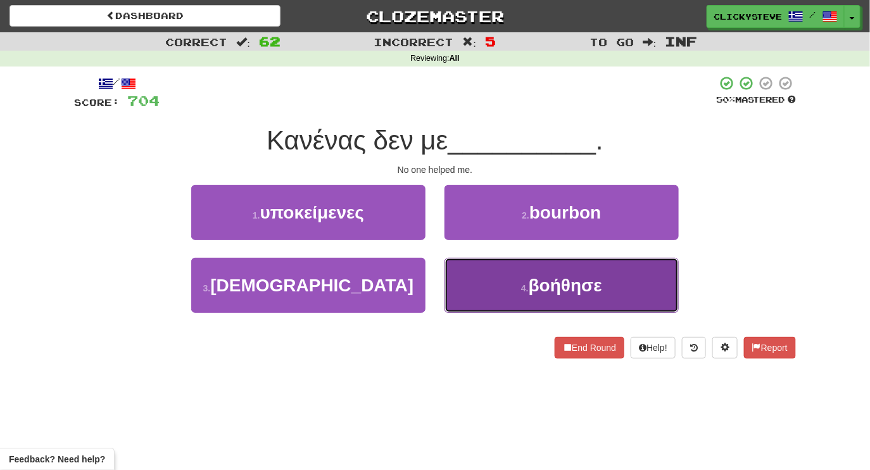
click at [500, 306] on button "4 . βοήθησε" at bounding box center [562, 285] width 234 height 55
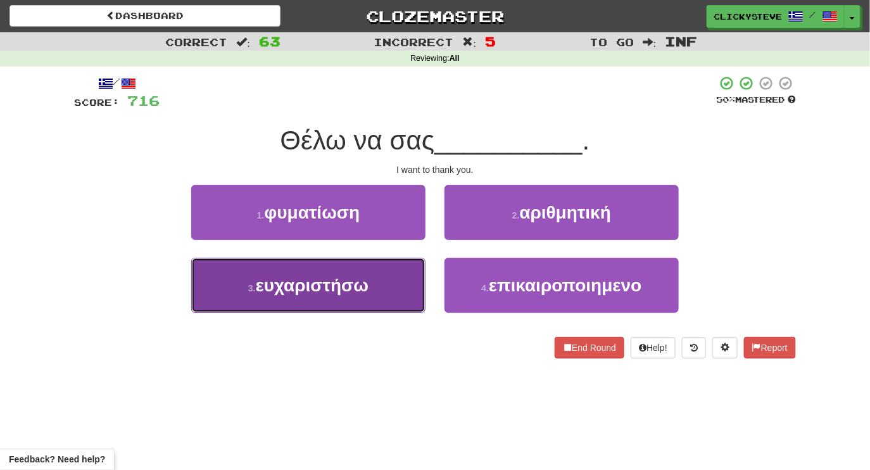
click at [403, 271] on button "3 . ευχαριστήσω" at bounding box center [308, 285] width 234 height 55
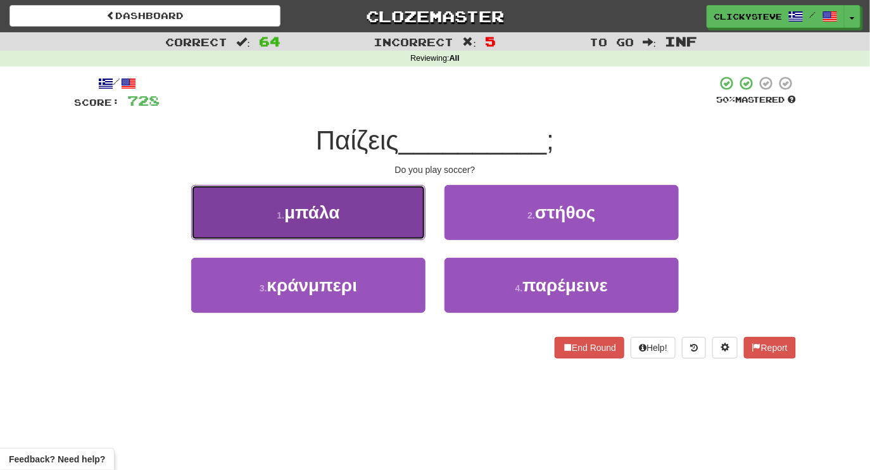
click at [364, 215] on button "1 . μπάλα" at bounding box center [308, 212] width 234 height 55
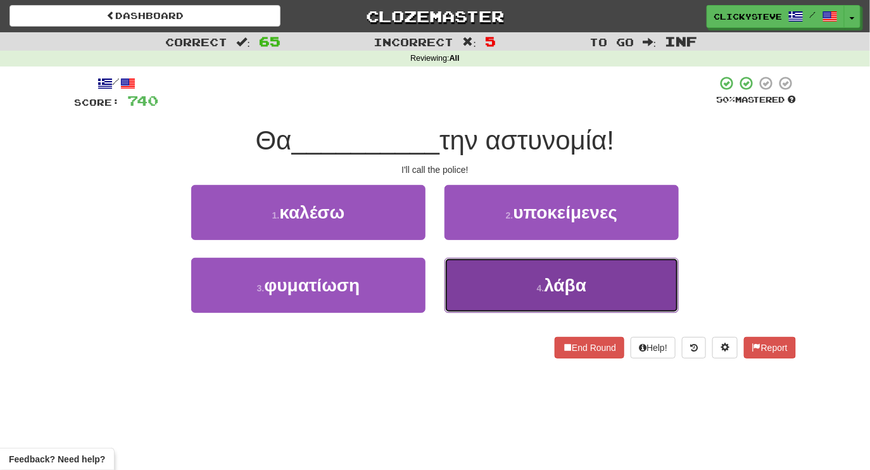
click at [495, 277] on button "4 . λάβα" at bounding box center [562, 285] width 234 height 55
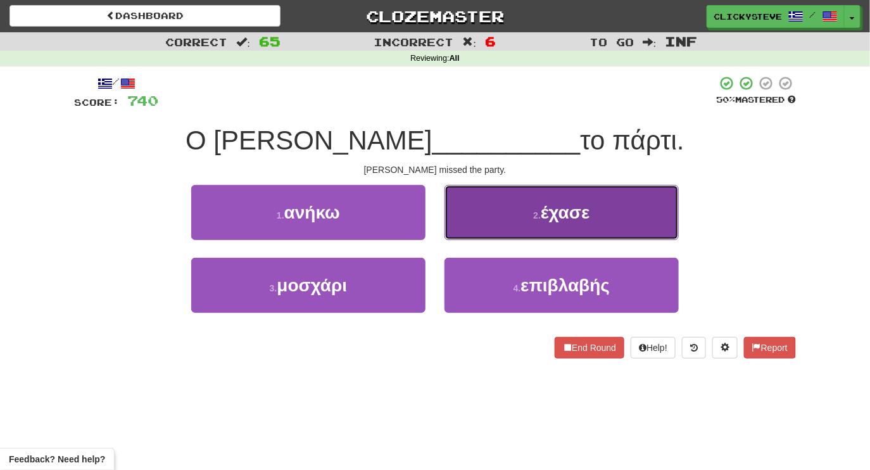
click at [514, 217] on button "2 . έχασε" at bounding box center [562, 212] width 234 height 55
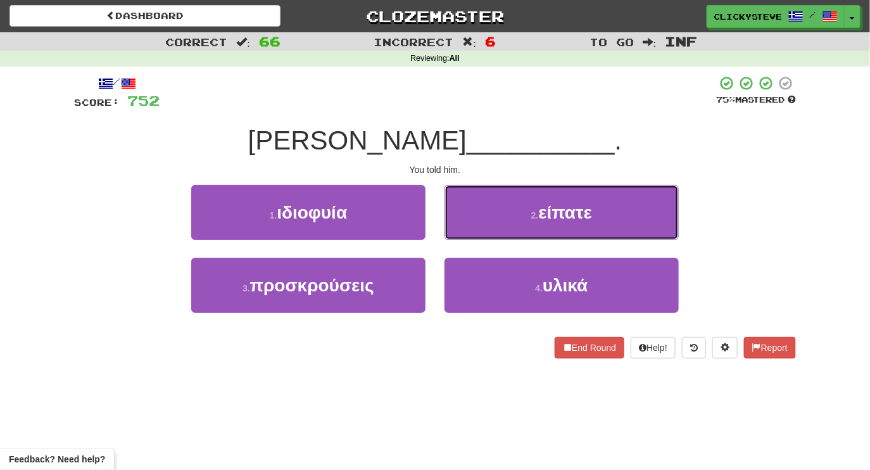
click at [514, 217] on button "2 . είπατε" at bounding box center [562, 212] width 234 height 55
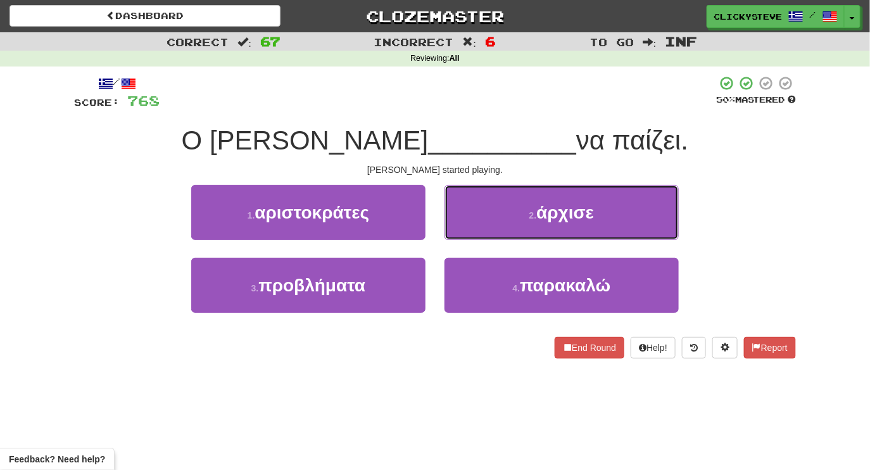
click at [514, 217] on button "2 . άρχισε" at bounding box center [562, 212] width 234 height 55
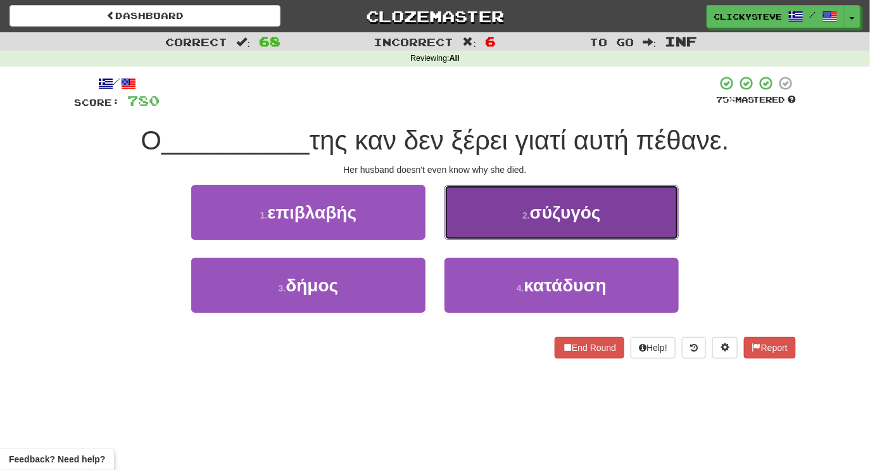
click at [506, 217] on button "2 . σύζυγός" at bounding box center [562, 212] width 234 height 55
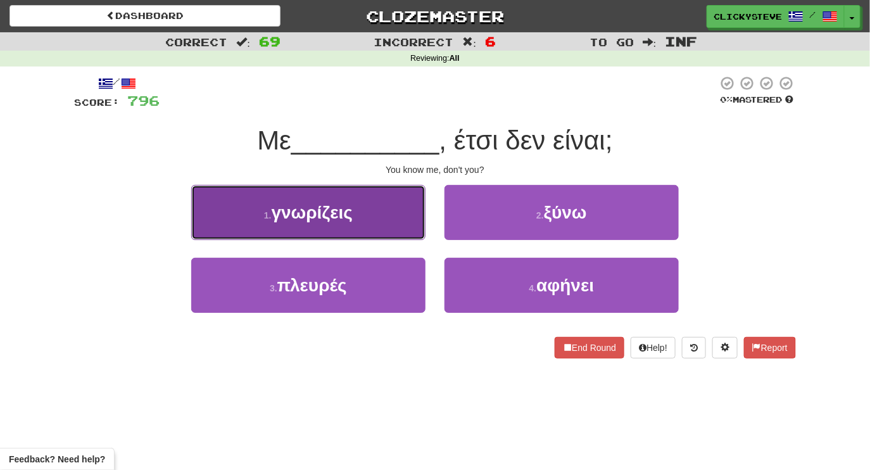
click at [355, 218] on button "1 . γνωρίζεις" at bounding box center [308, 212] width 234 height 55
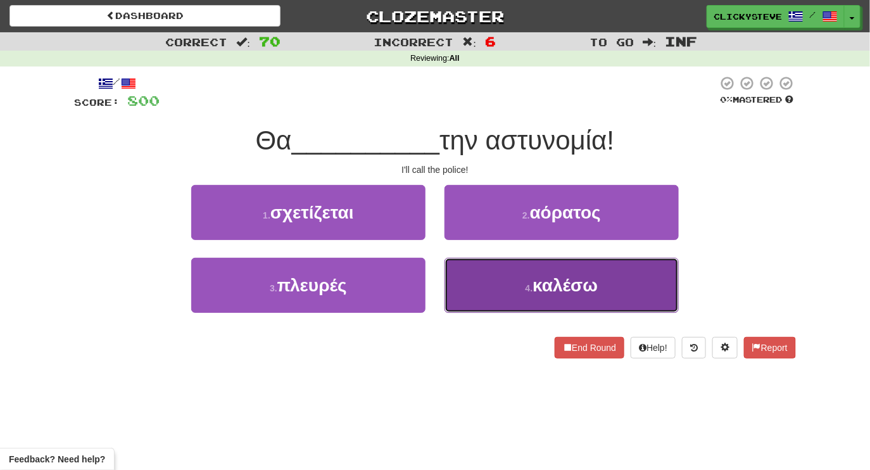
click at [476, 295] on button "4 . καλέσω" at bounding box center [562, 285] width 234 height 55
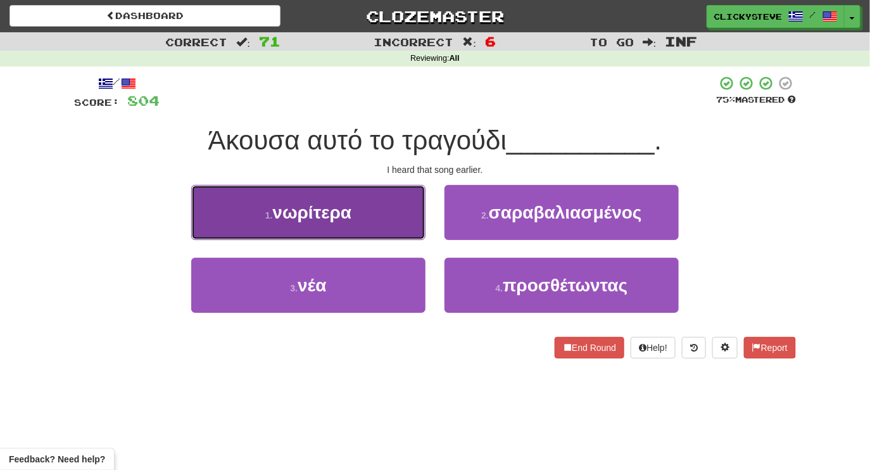
click at [345, 233] on button "1 . νωρίτερα" at bounding box center [308, 212] width 234 height 55
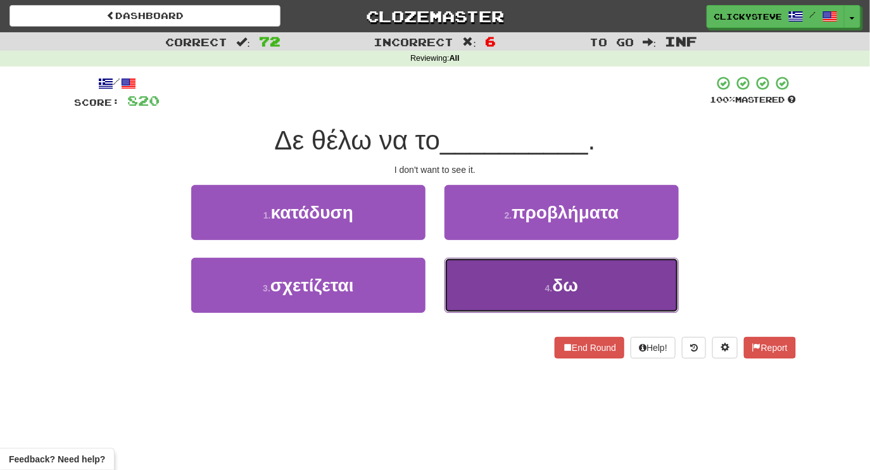
click at [509, 299] on button "4 . δω" at bounding box center [562, 285] width 234 height 55
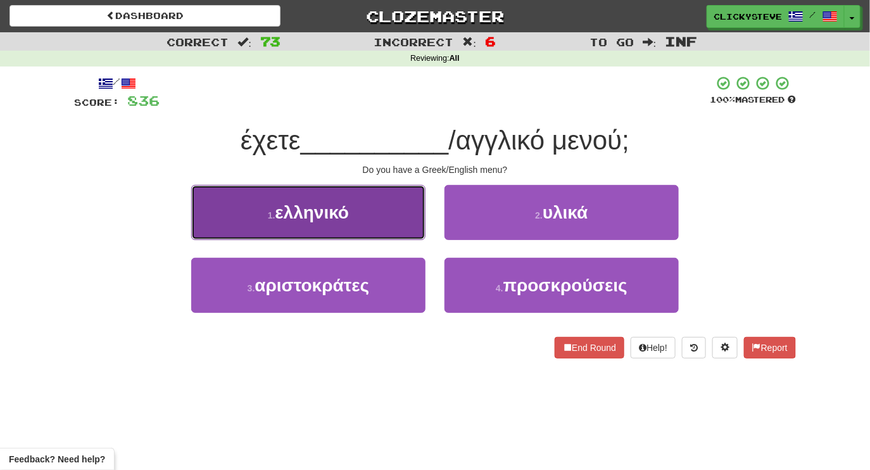
click at [388, 211] on button "1 . ελληνικό" at bounding box center [308, 212] width 234 height 55
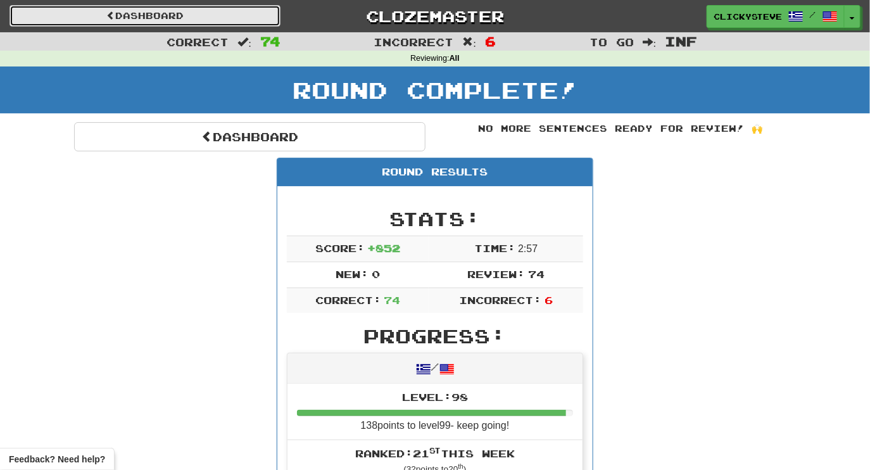
click at [174, 17] on link "Dashboard" at bounding box center [144, 16] width 271 height 22
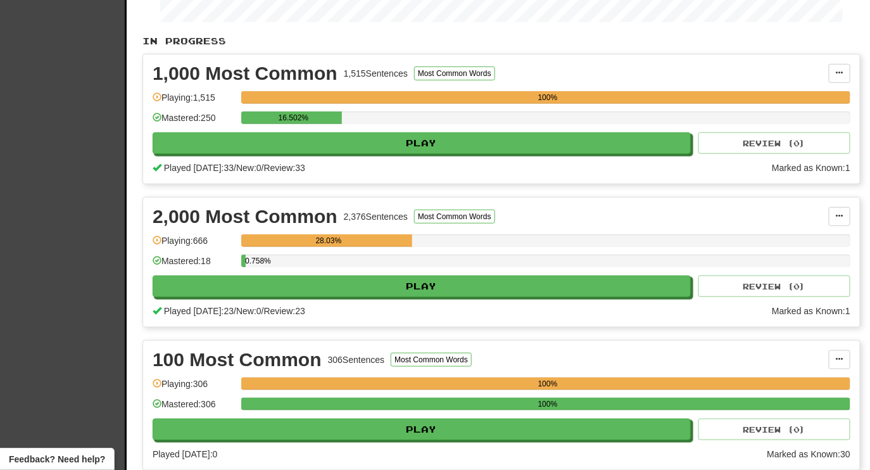
scroll to position [281, 0]
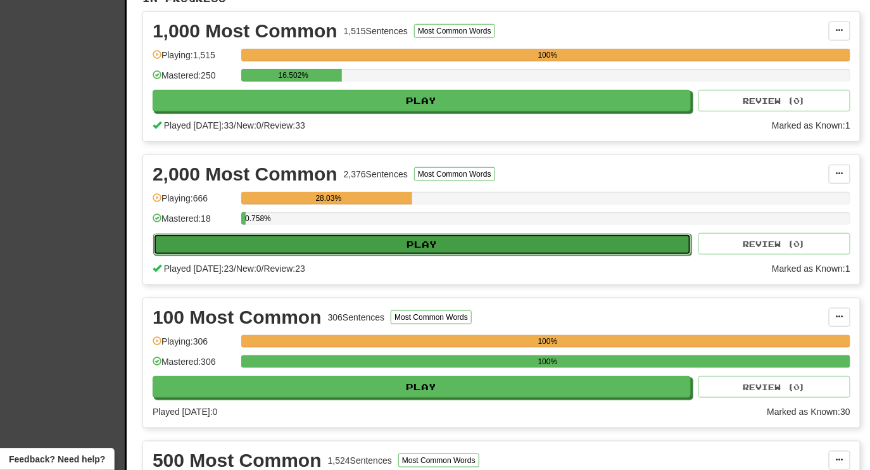
click at [433, 242] on button "Play" at bounding box center [422, 245] width 538 height 22
select select "********"
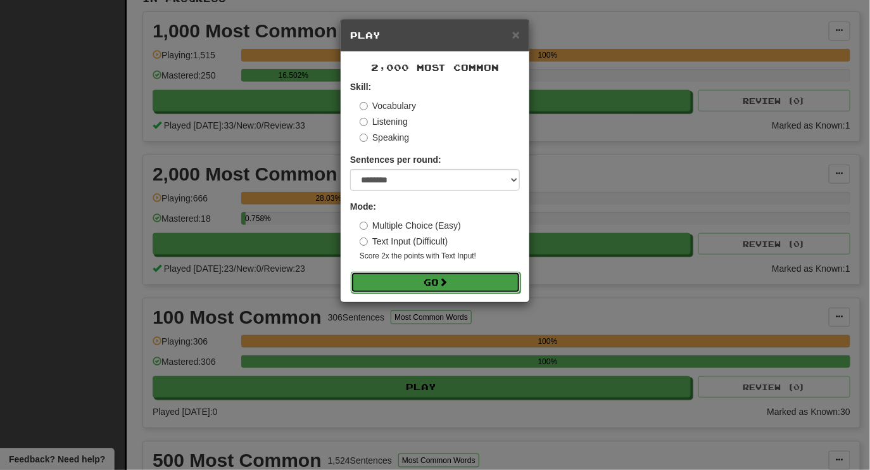
click at [410, 291] on button "Go" at bounding box center [436, 283] width 170 height 22
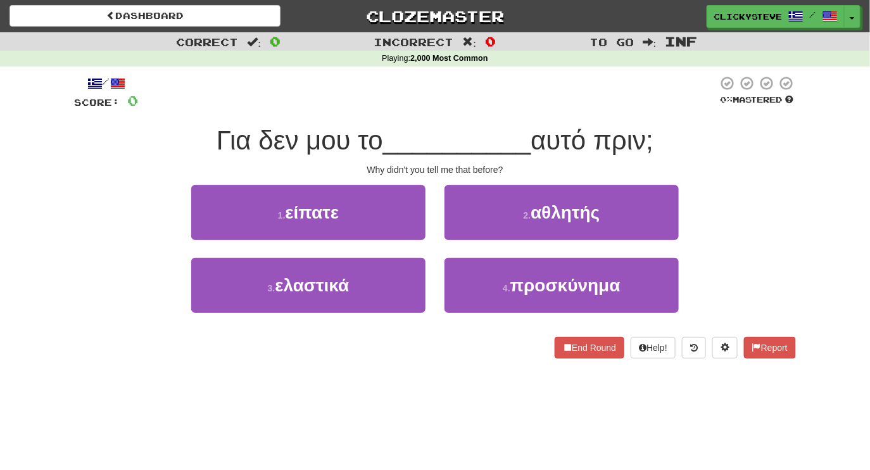
click at [355, 241] on div "1 . είπατε" at bounding box center [308, 221] width 253 height 73
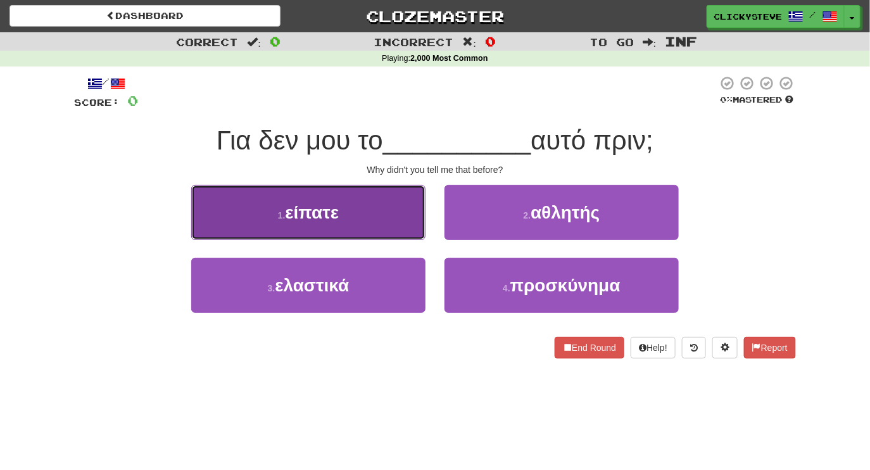
click at [349, 222] on button "1 . είπατε" at bounding box center [308, 212] width 234 height 55
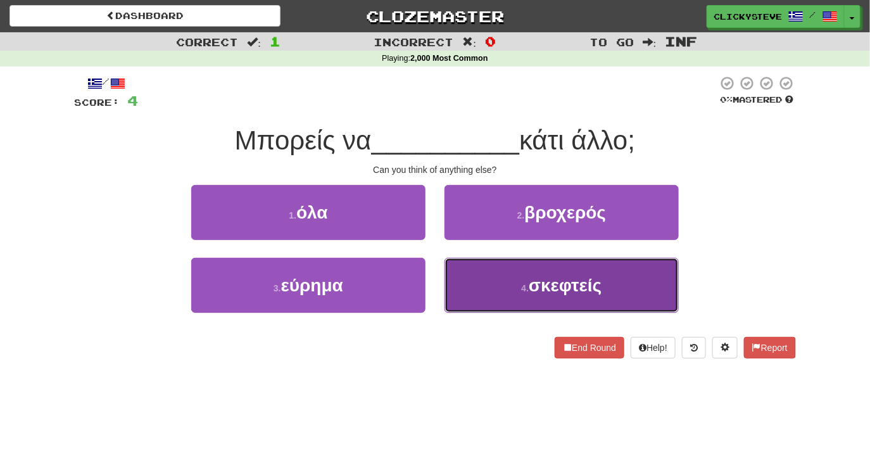
click at [483, 289] on button "4 . σκεφτείς" at bounding box center [562, 285] width 234 height 55
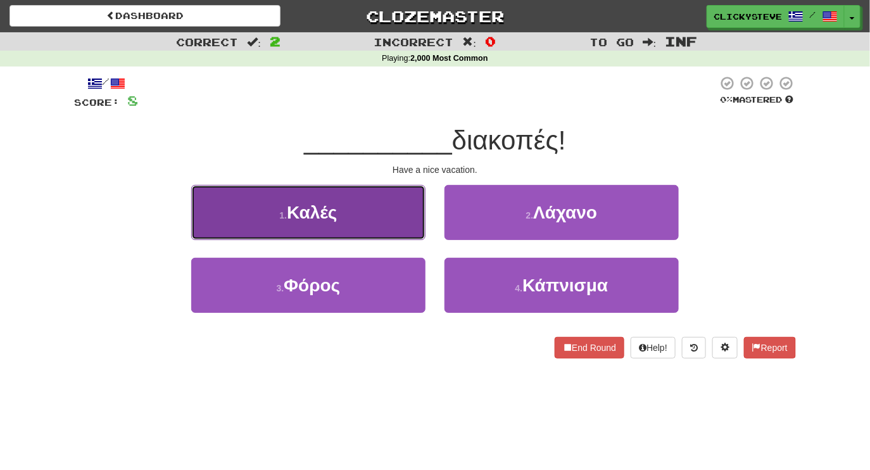
click at [368, 213] on button "1 . Καλές" at bounding box center [308, 212] width 234 height 55
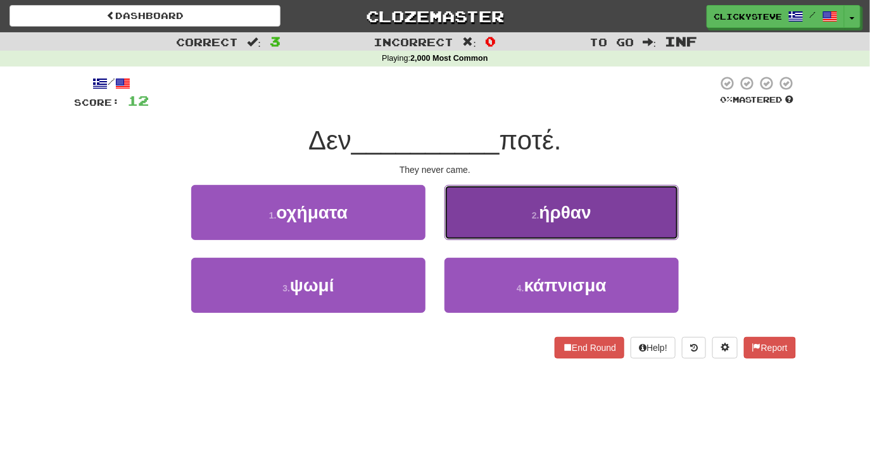
click at [497, 218] on button "2 . ήρθαν" at bounding box center [562, 212] width 234 height 55
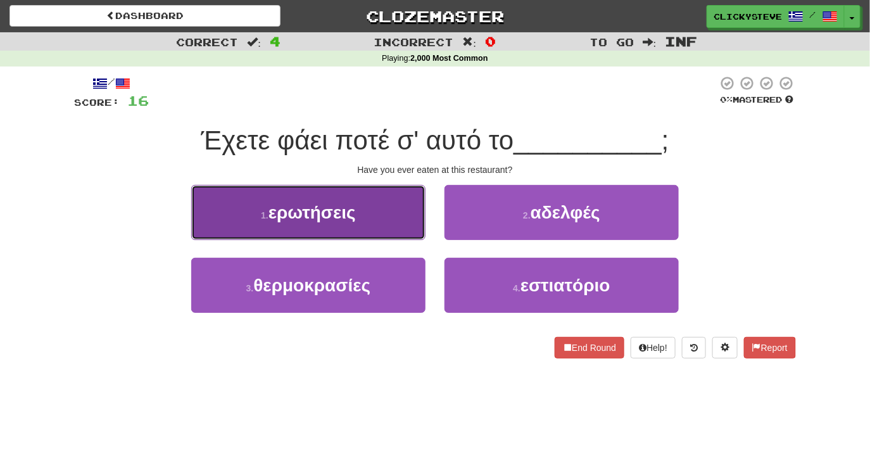
click at [373, 216] on button "1 . ερωτήσεις" at bounding box center [308, 212] width 234 height 55
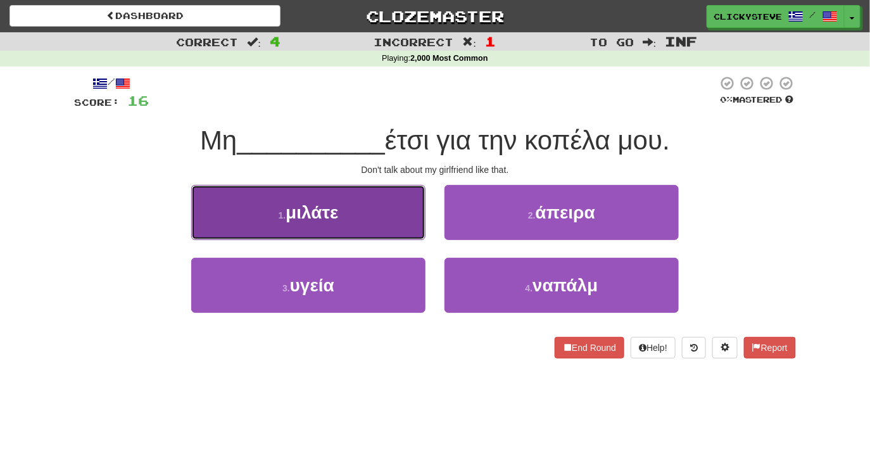
click at [343, 218] on button "1 . μιλάτε" at bounding box center [308, 212] width 234 height 55
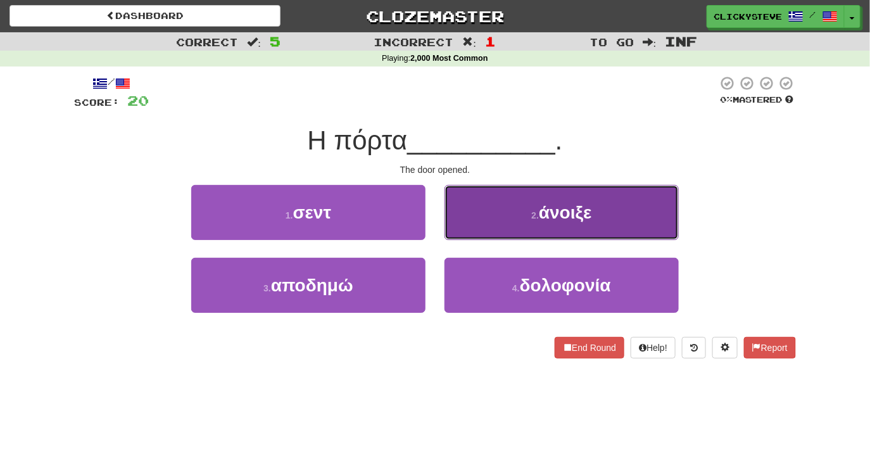
click at [489, 213] on button "2 . άνοιξε" at bounding box center [562, 212] width 234 height 55
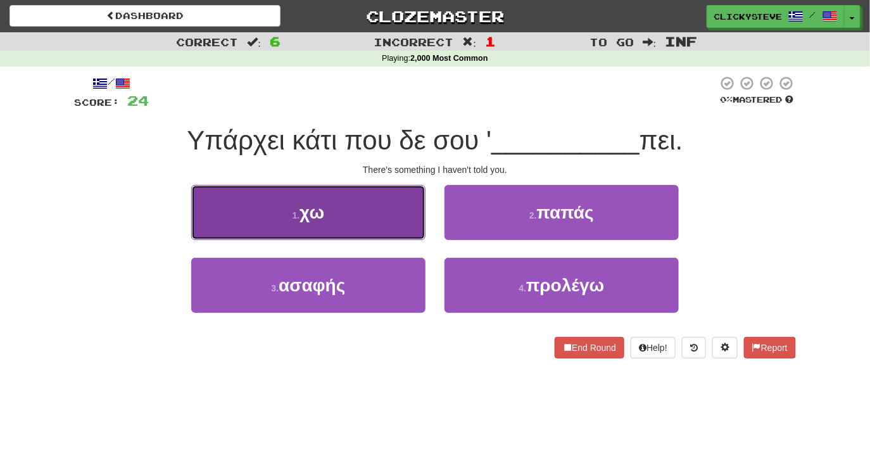
click at [357, 211] on button "1 . χω" at bounding box center [308, 212] width 234 height 55
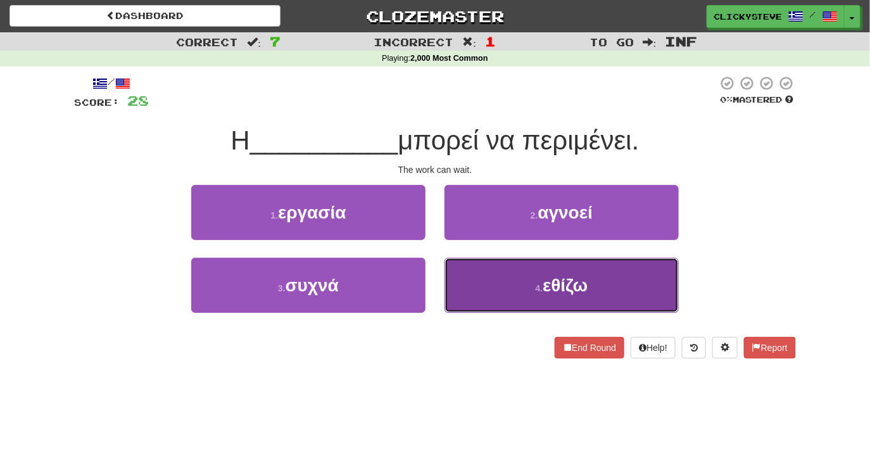
click at [473, 271] on button "4 . εθίζω" at bounding box center [562, 285] width 234 height 55
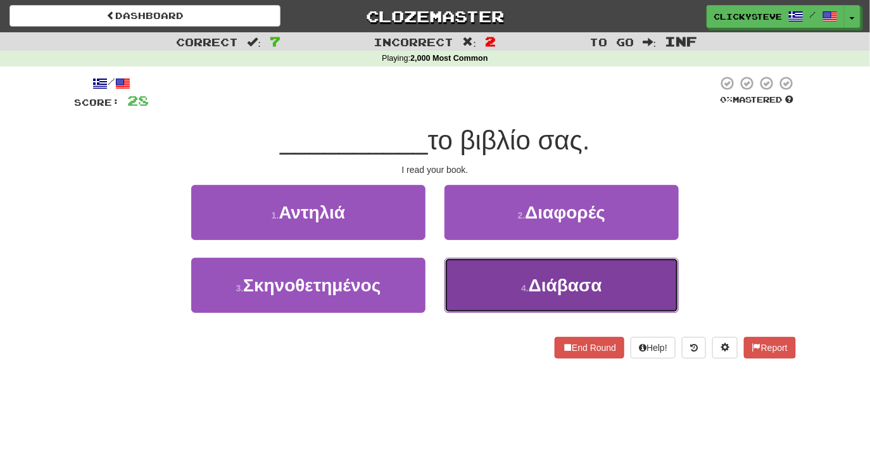
click at [482, 306] on button "4 . Διάβασα" at bounding box center [562, 285] width 234 height 55
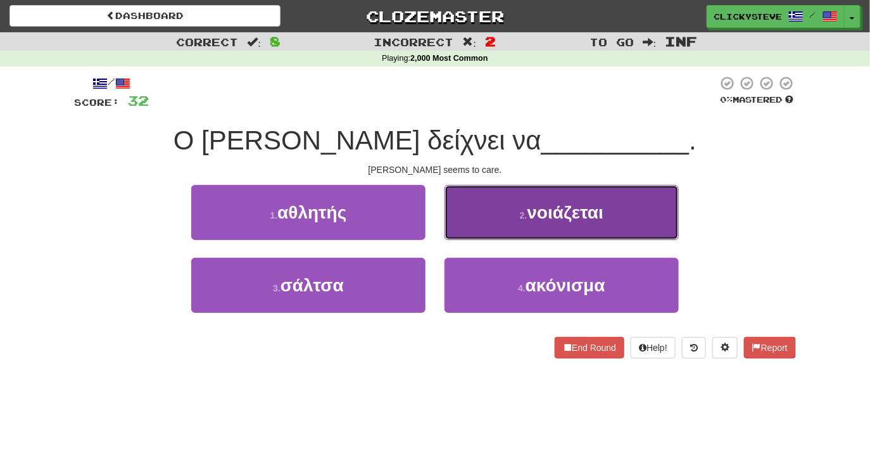
click at [478, 220] on button "2 . νοιάζεται" at bounding box center [562, 212] width 234 height 55
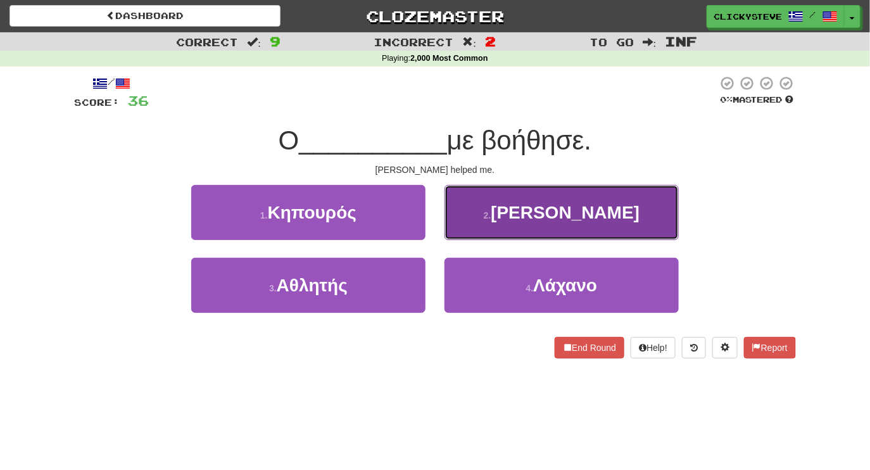
click at [508, 213] on button "2 . Μπομπ" at bounding box center [562, 212] width 234 height 55
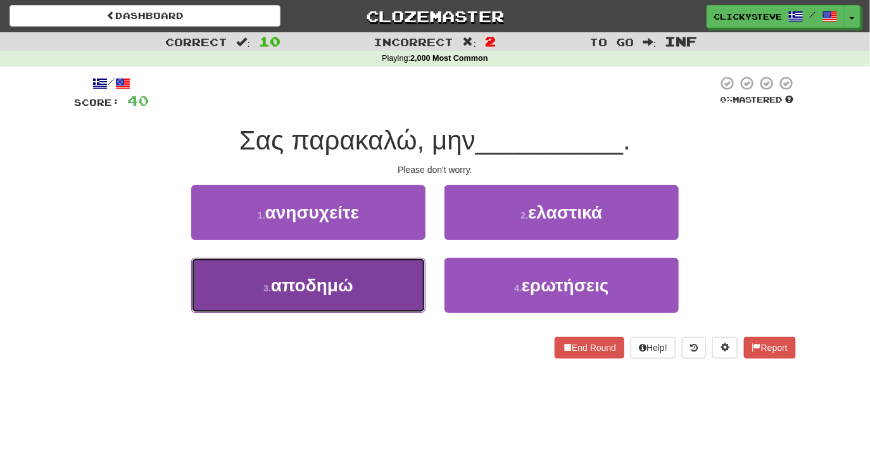
click at [337, 308] on button "3 . αποδημώ" at bounding box center [308, 285] width 234 height 55
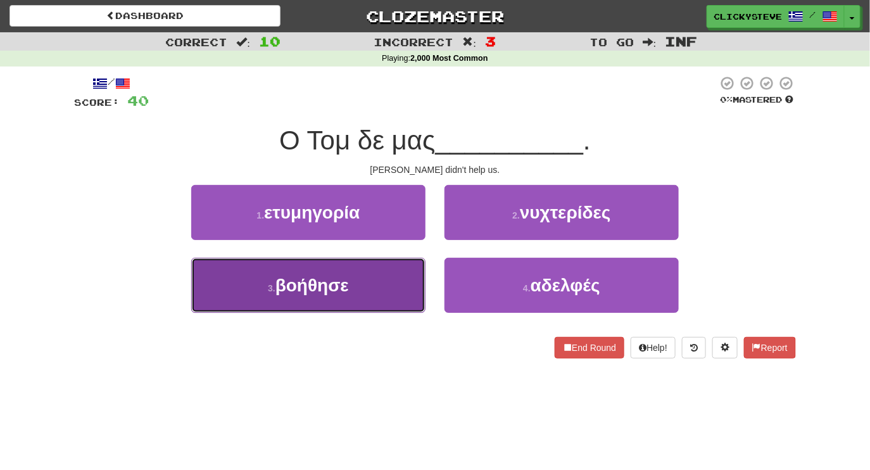
click at [327, 279] on span "βοήθησε" at bounding box center [311, 285] width 73 height 20
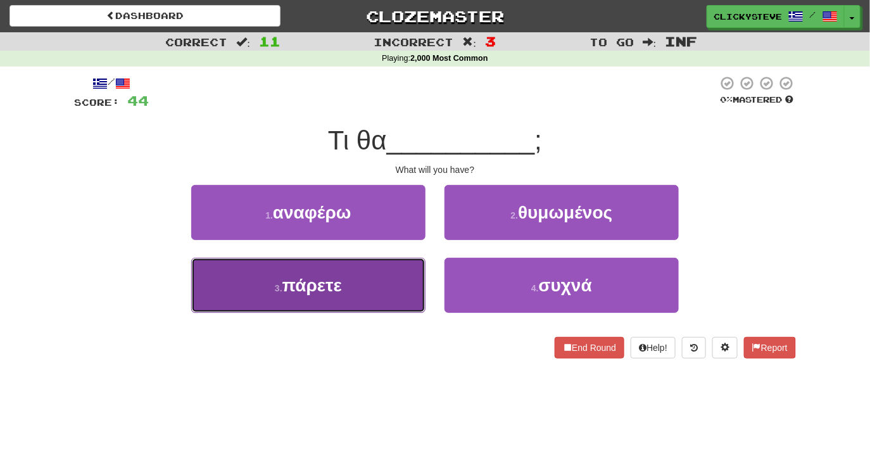
click at [391, 281] on button "3 . πάρετε" at bounding box center [308, 285] width 234 height 55
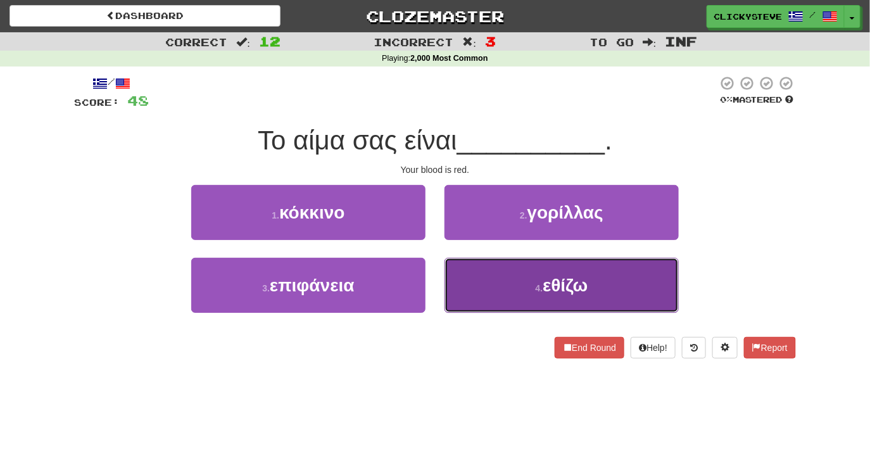
click at [477, 275] on button "4 . εθίζω" at bounding box center [562, 285] width 234 height 55
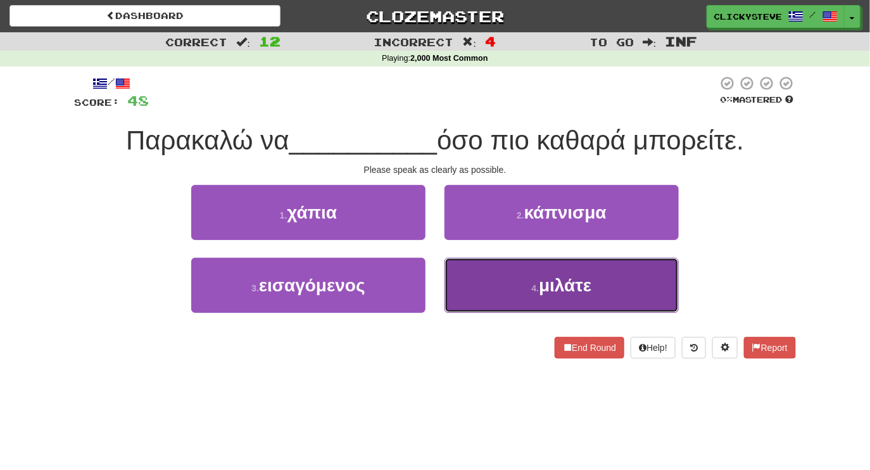
click at [488, 290] on button "4 . μιλάτε" at bounding box center [562, 285] width 234 height 55
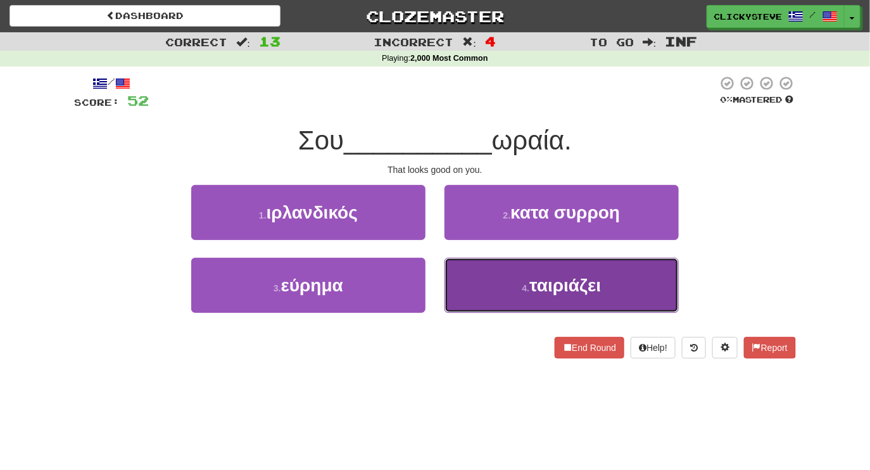
click at [472, 286] on button "4 . ταιριάζει" at bounding box center [562, 285] width 234 height 55
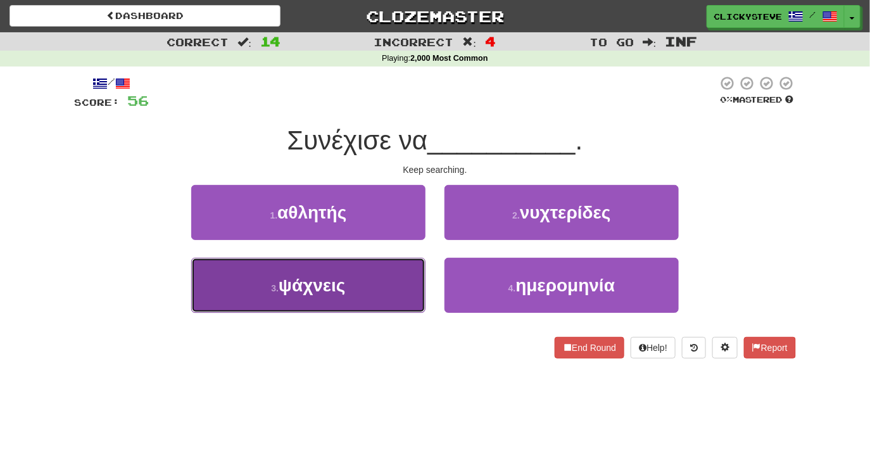
click at [404, 290] on button "3 . ψάχνεις" at bounding box center [308, 285] width 234 height 55
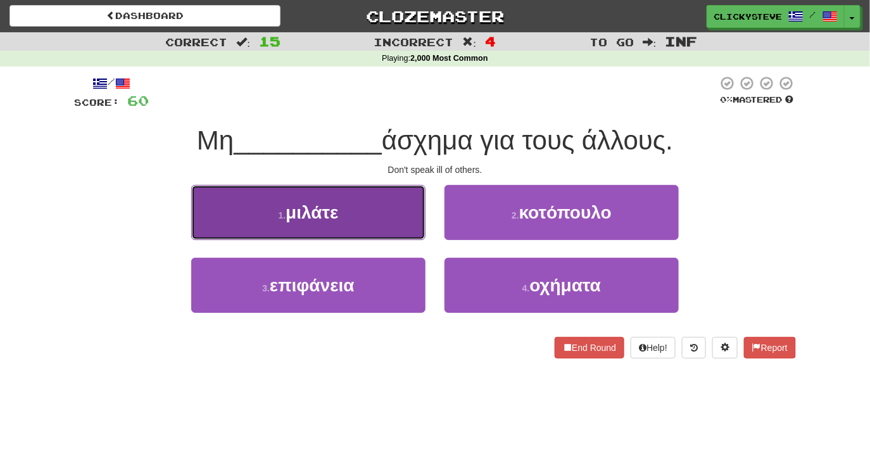
click at [360, 208] on button "1 . μιλάτε" at bounding box center [308, 212] width 234 height 55
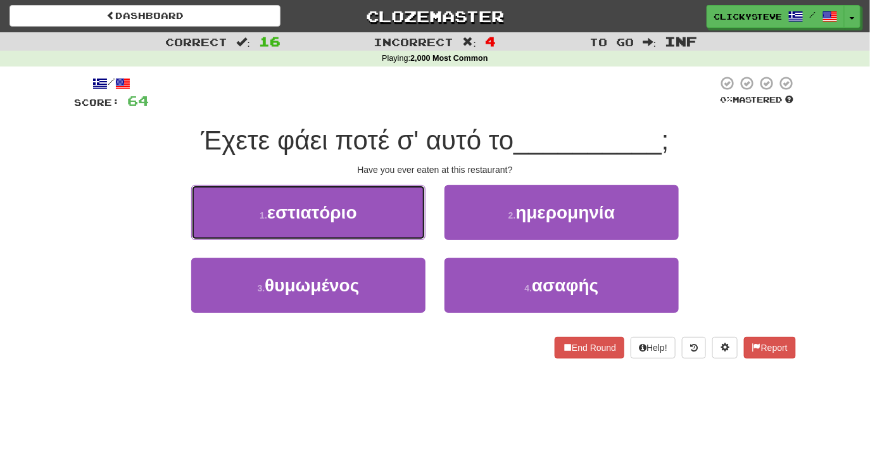
click at [360, 208] on button "1 . εστιατόριο" at bounding box center [308, 212] width 234 height 55
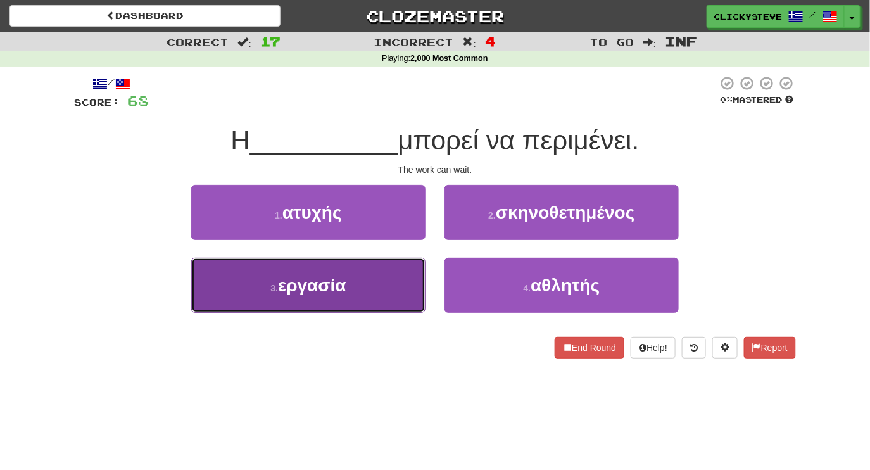
click at [358, 293] on button "3 . εργασία" at bounding box center [308, 285] width 234 height 55
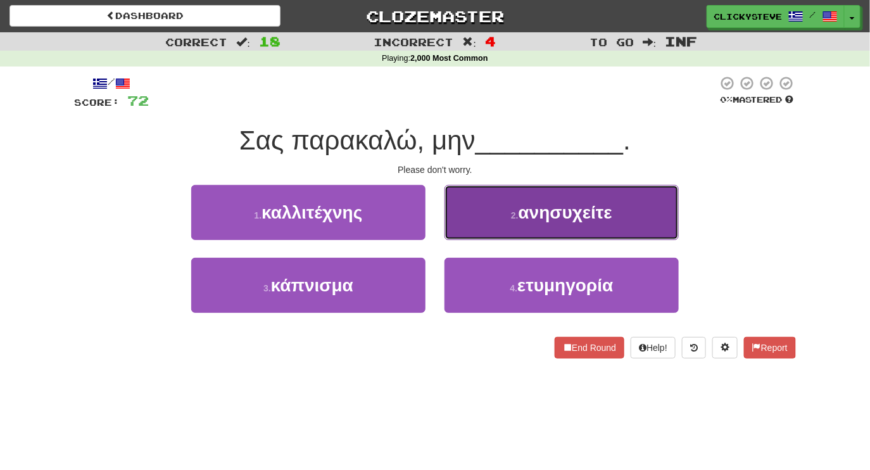
click at [482, 217] on button "2 . ανησυχείτε" at bounding box center [562, 212] width 234 height 55
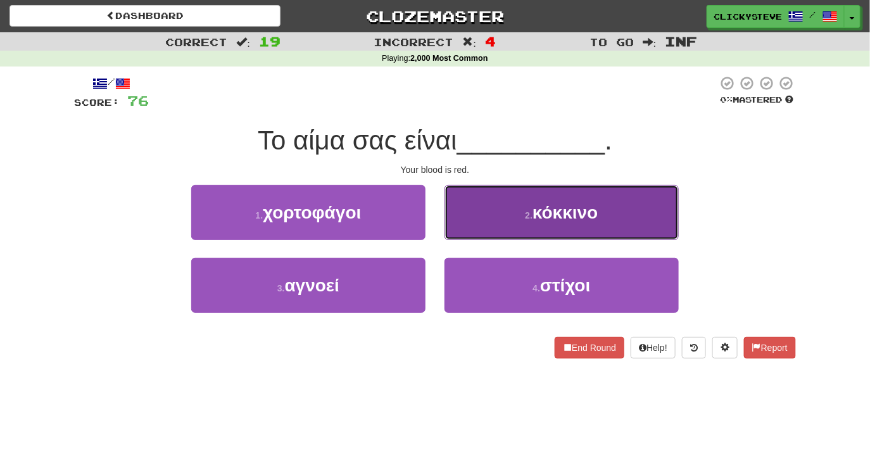
click at [486, 215] on button "2 . κόκκινο" at bounding box center [562, 212] width 234 height 55
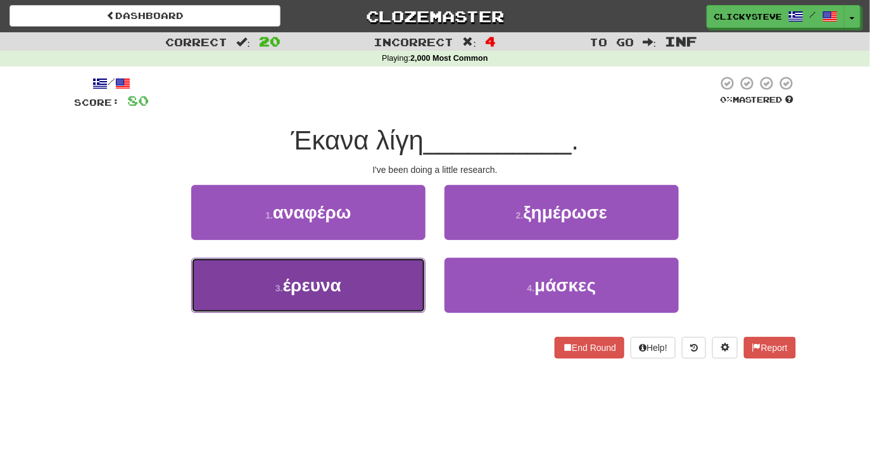
click at [344, 277] on button "3 . έρευνα" at bounding box center [308, 285] width 234 height 55
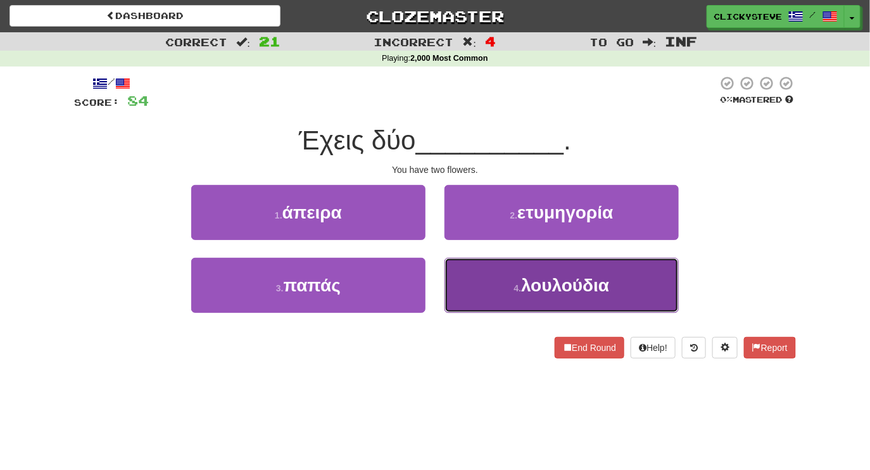
click at [476, 286] on button "4 . λουλούδια" at bounding box center [562, 285] width 234 height 55
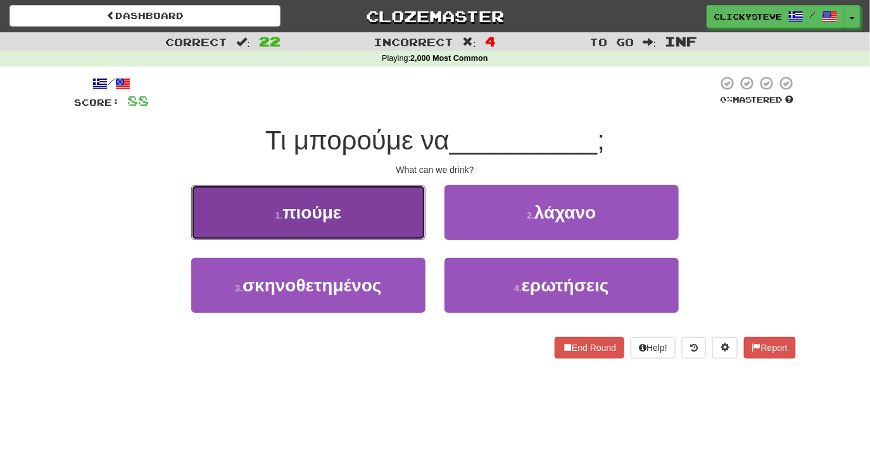
click at [398, 222] on button "1 . πιούμε" at bounding box center [308, 212] width 234 height 55
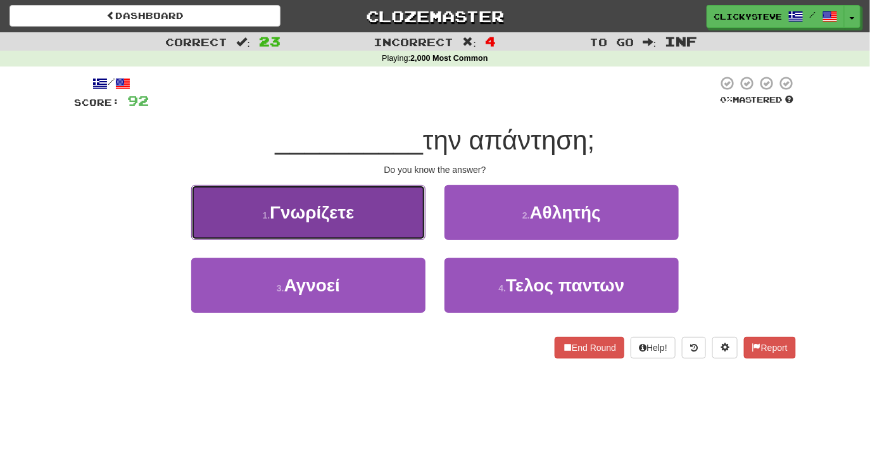
click at [381, 227] on button "1 . Γνωρίζετε" at bounding box center [308, 212] width 234 height 55
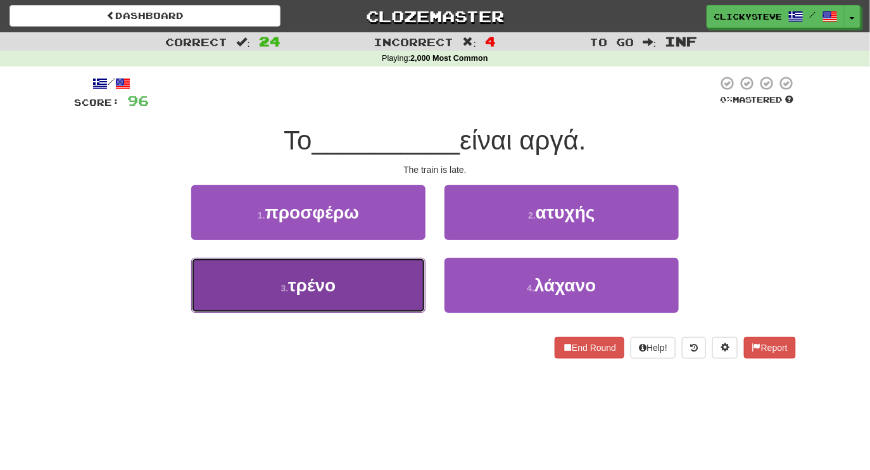
click at [396, 275] on button "3 . τρένο" at bounding box center [308, 285] width 234 height 55
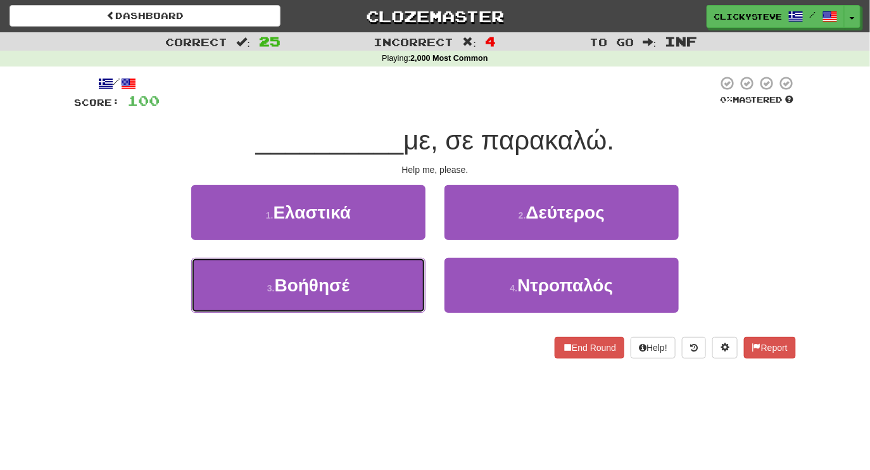
click at [396, 275] on button "3 . Βοήθησέ" at bounding box center [308, 285] width 234 height 55
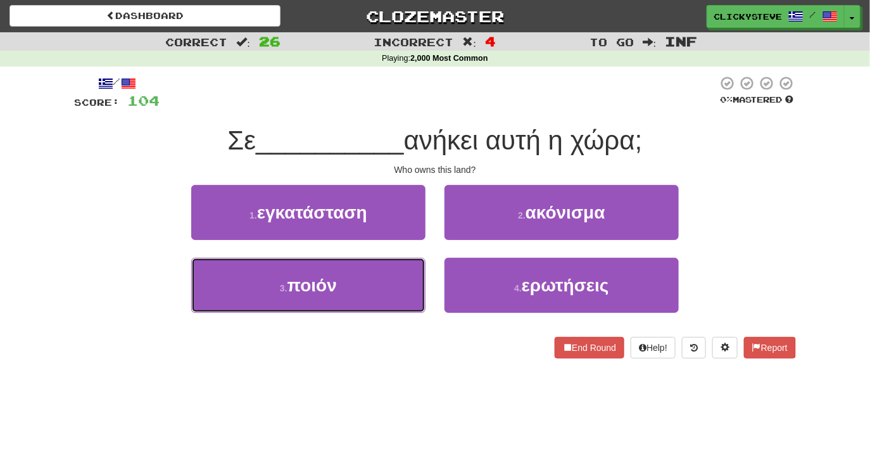
click at [396, 275] on button "3 . ποιόν" at bounding box center [308, 285] width 234 height 55
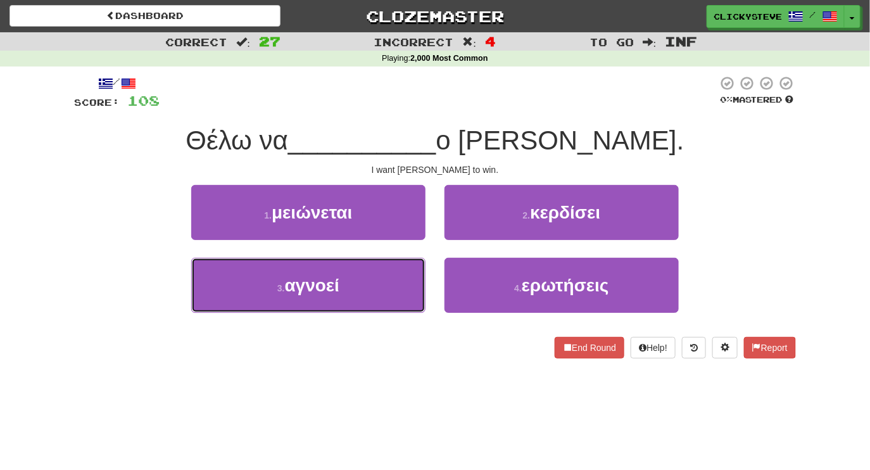
click at [396, 275] on button "3 . αγνοεί" at bounding box center [308, 285] width 234 height 55
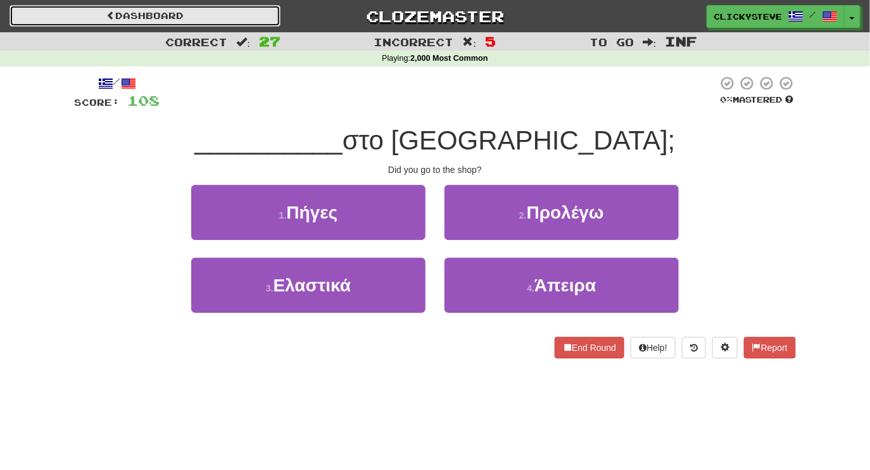
click at [210, 18] on link "Dashboard" at bounding box center [144, 16] width 271 height 22
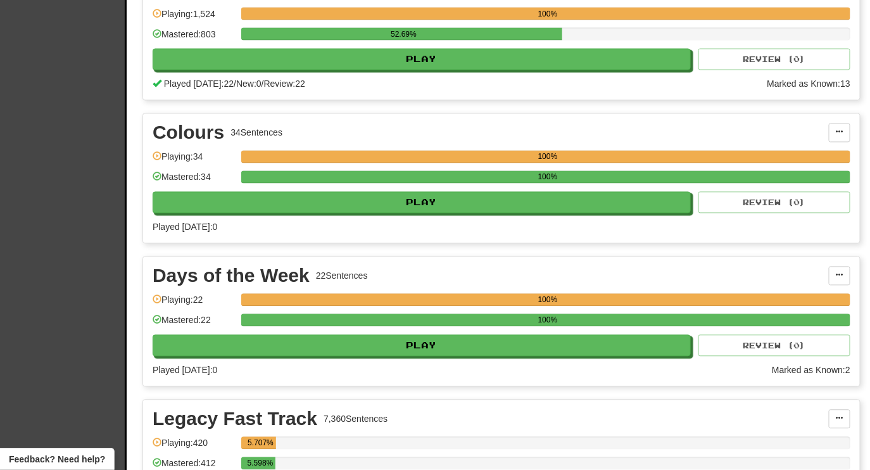
scroll to position [852, 0]
